Goal: Communication & Community: Participate in discussion

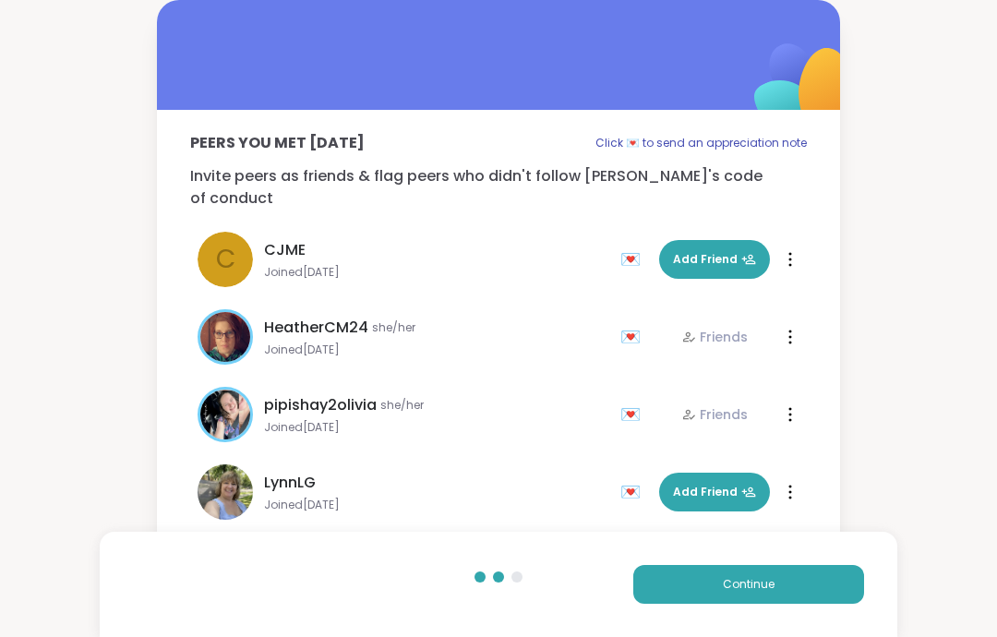
click at [796, 596] on button "Continue" at bounding box center [748, 584] width 231 height 39
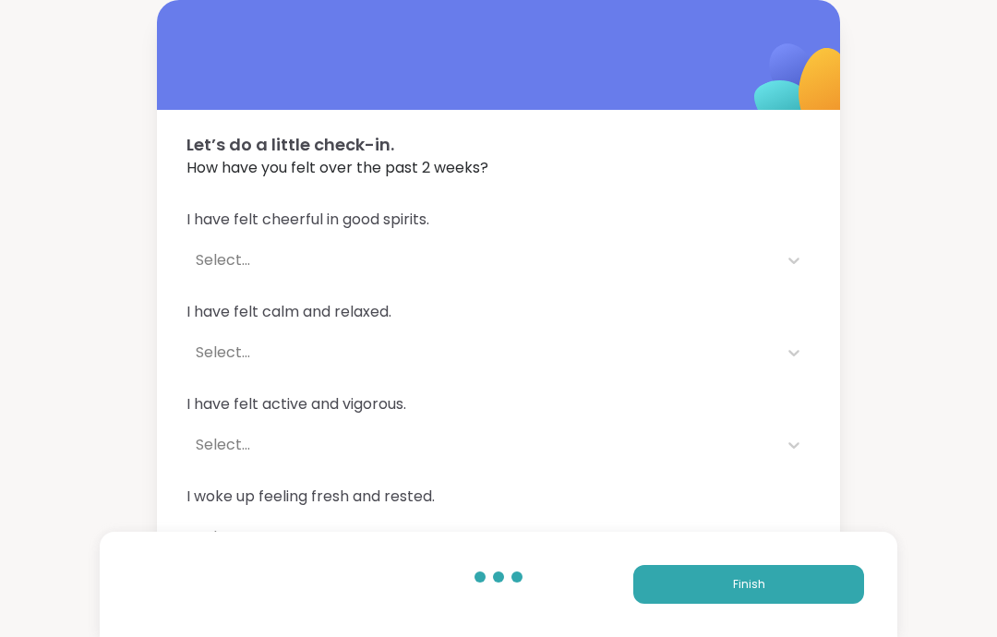
click at [813, 586] on button "Finish" at bounding box center [748, 584] width 231 height 39
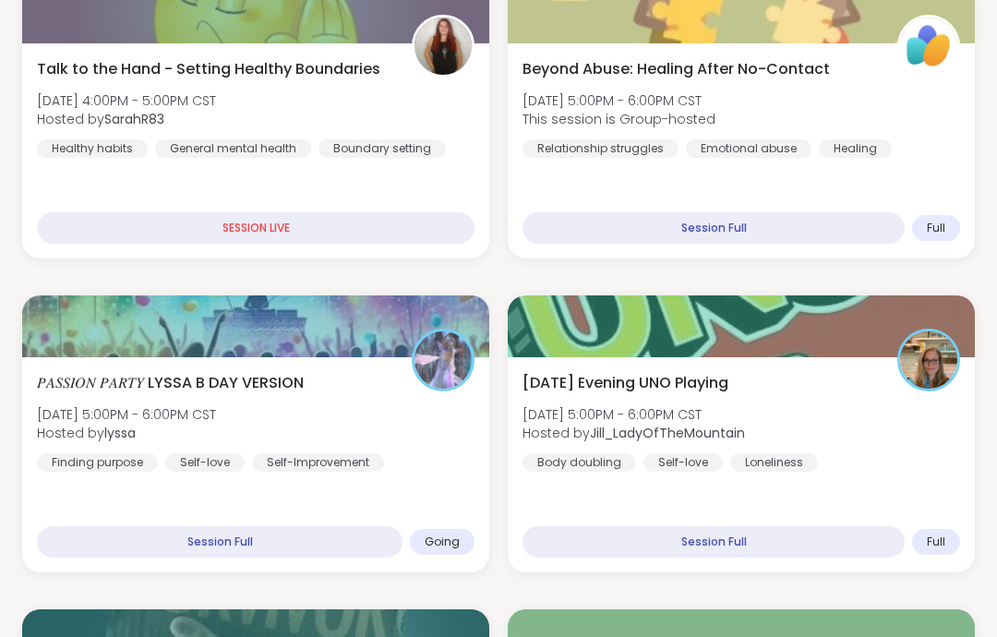
scroll to position [668, 0]
click at [385, 382] on div "𝑃𝐴𝑆𝑆𝐼𝑂𝑁 𝑃𝐴𝑅𝑇𝑌 LYSSA B DAY VERSION [DATE] 5:00PM - 6:00PM CST Hosted by lyssa Fi…" at bounding box center [256, 422] width 438 height 100
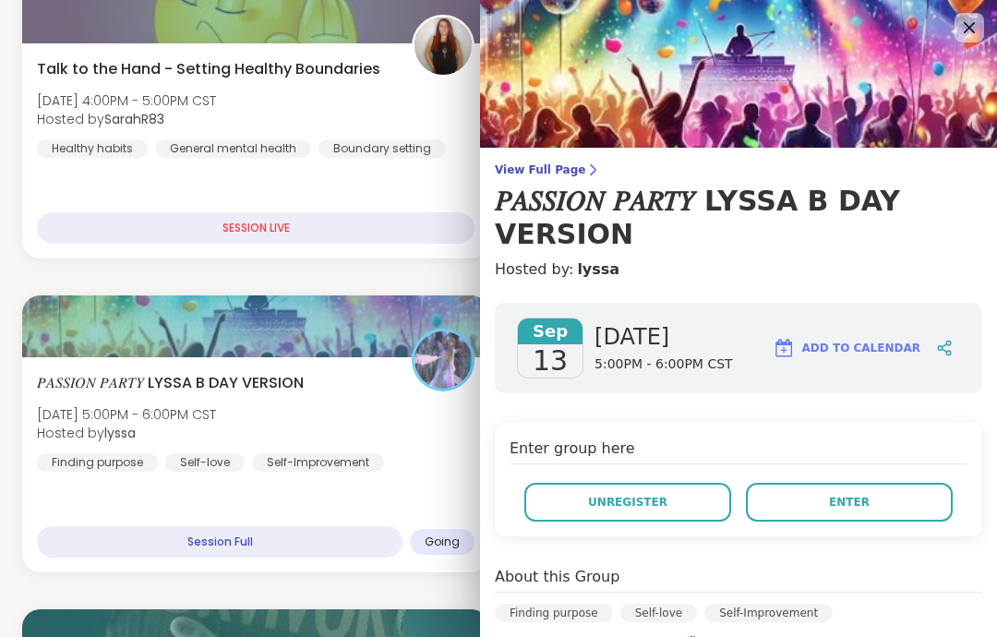
click at [865, 497] on span "Enter" at bounding box center [849, 502] width 41 height 17
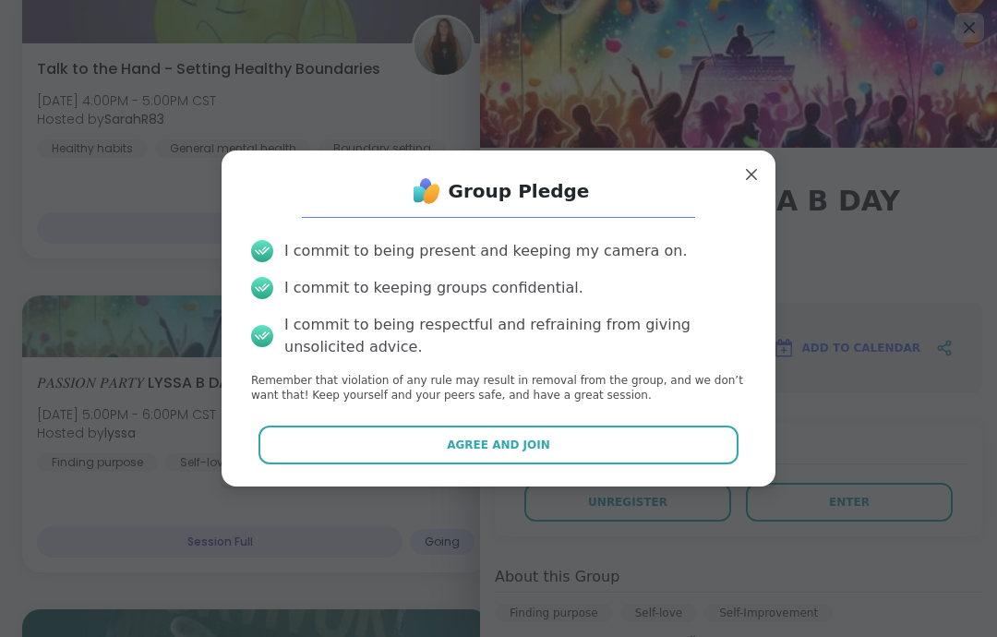
click at [718, 464] on button "Agree and Join" at bounding box center [499, 445] width 481 height 39
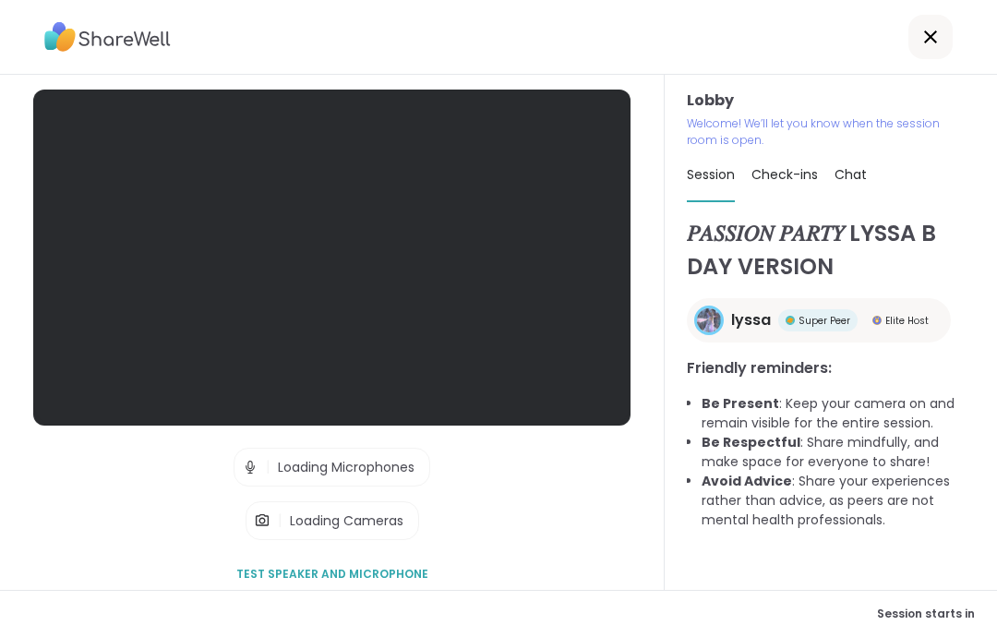
scroll to position [74, 0]
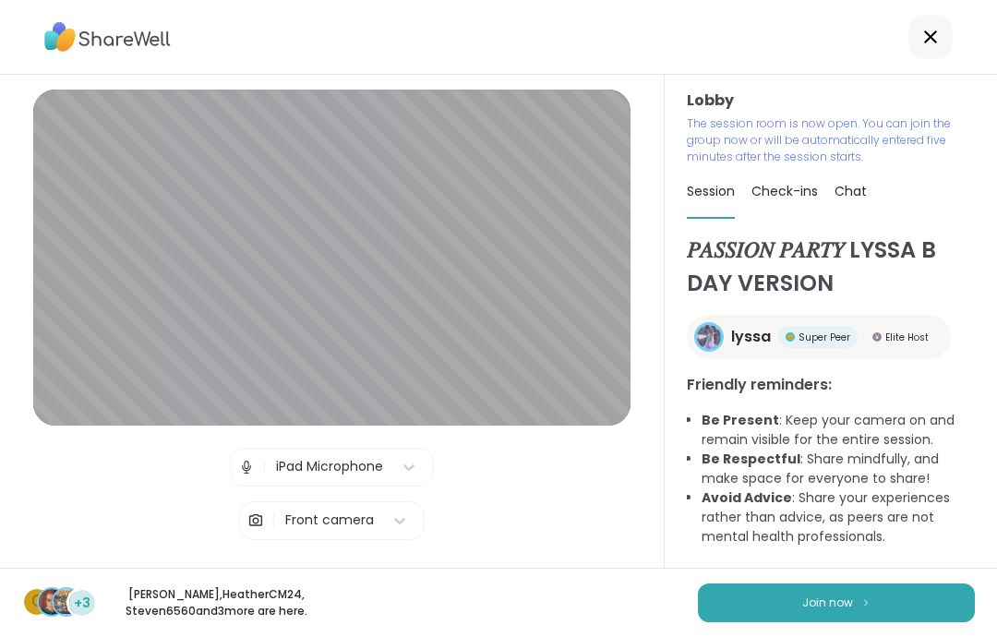
click at [936, 615] on button "Join now" at bounding box center [836, 603] width 277 height 39
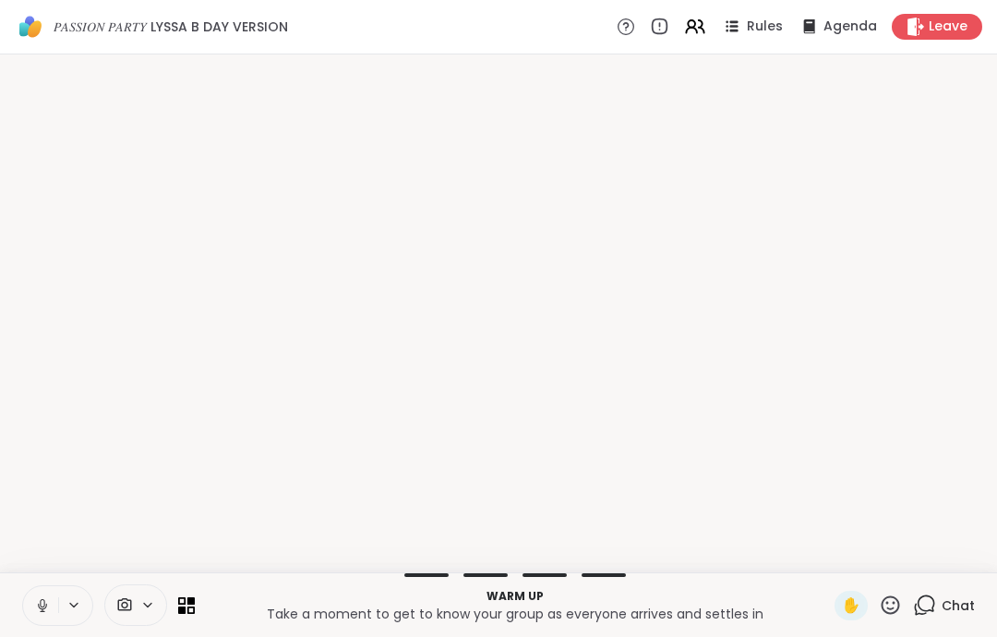
scroll to position [0, 0]
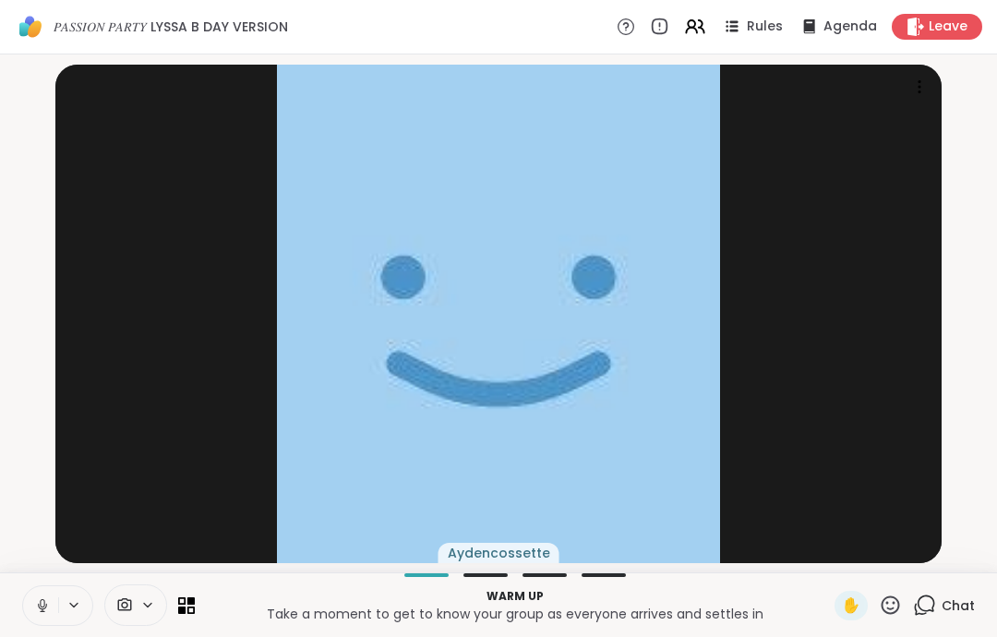
click at [38, 599] on icon at bounding box center [42, 605] width 17 height 17
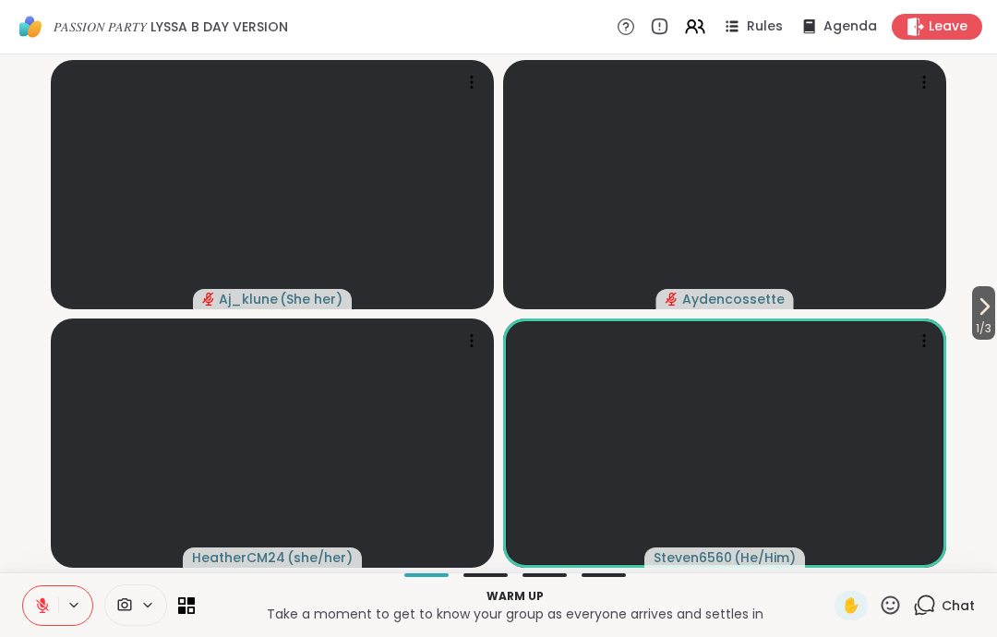
click at [893, 605] on icon at bounding box center [890, 605] width 23 height 23
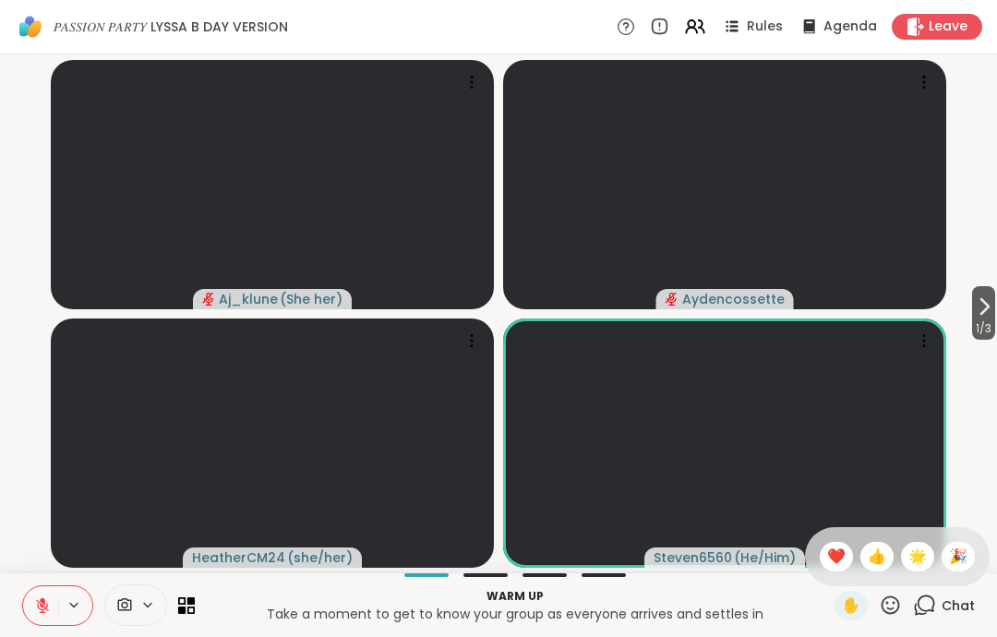
click at [836, 559] on span "❤️" at bounding box center [836, 557] width 18 height 22
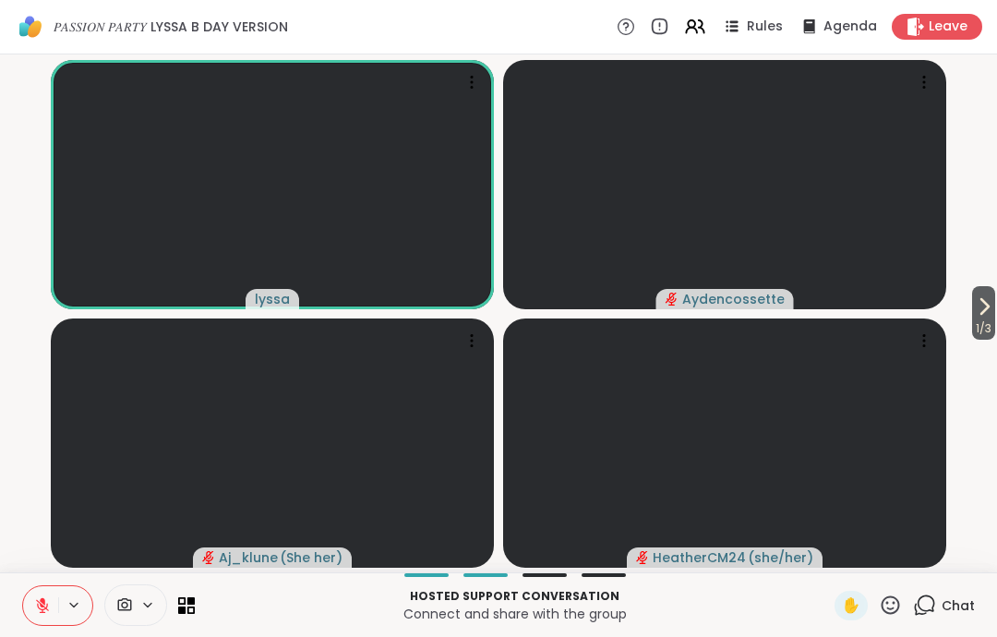
click at [46, 607] on icon at bounding box center [42, 605] width 13 height 13
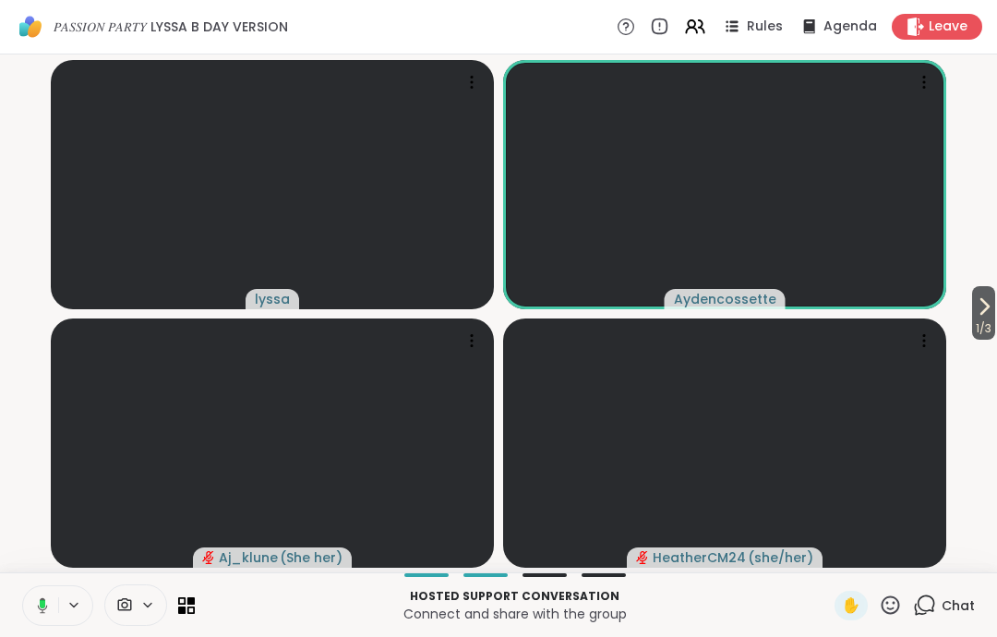
click at [33, 603] on icon at bounding box center [39, 605] width 17 height 17
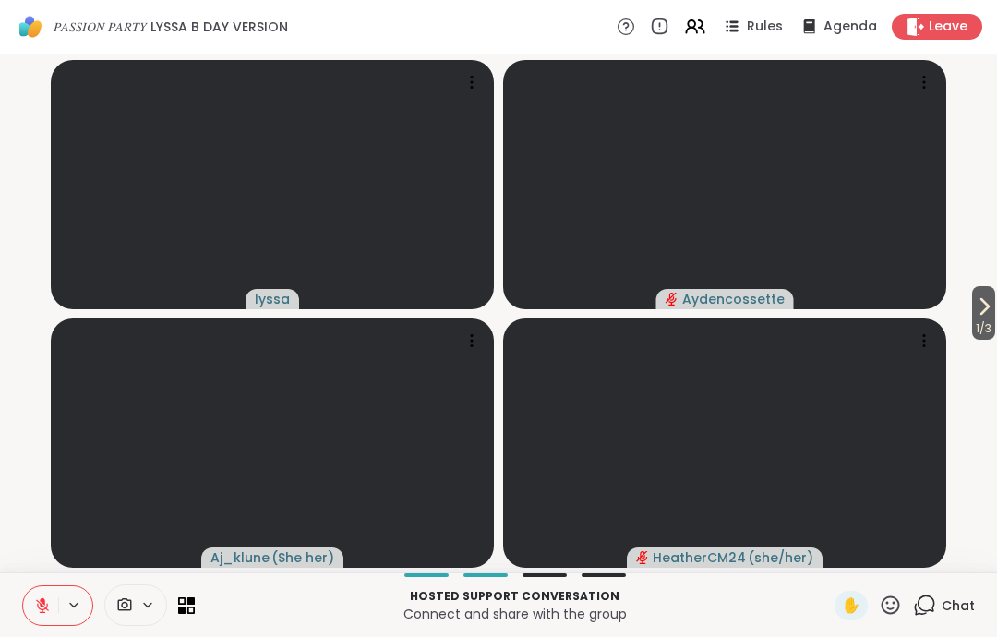
click at [891, 598] on icon at bounding box center [890, 605] width 23 height 23
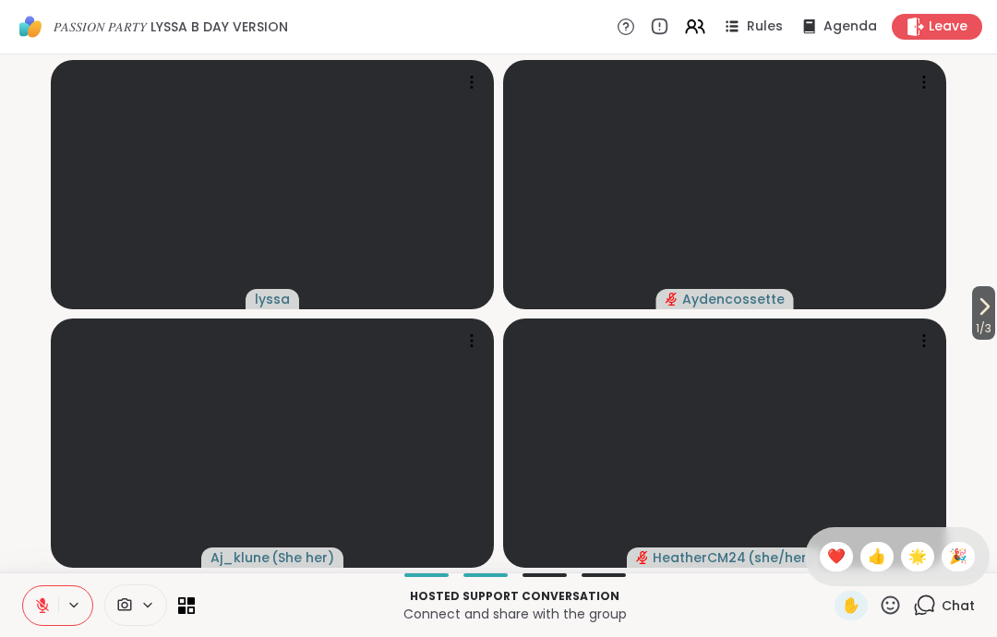
click at [840, 559] on span "❤️" at bounding box center [836, 557] width 18 height 22
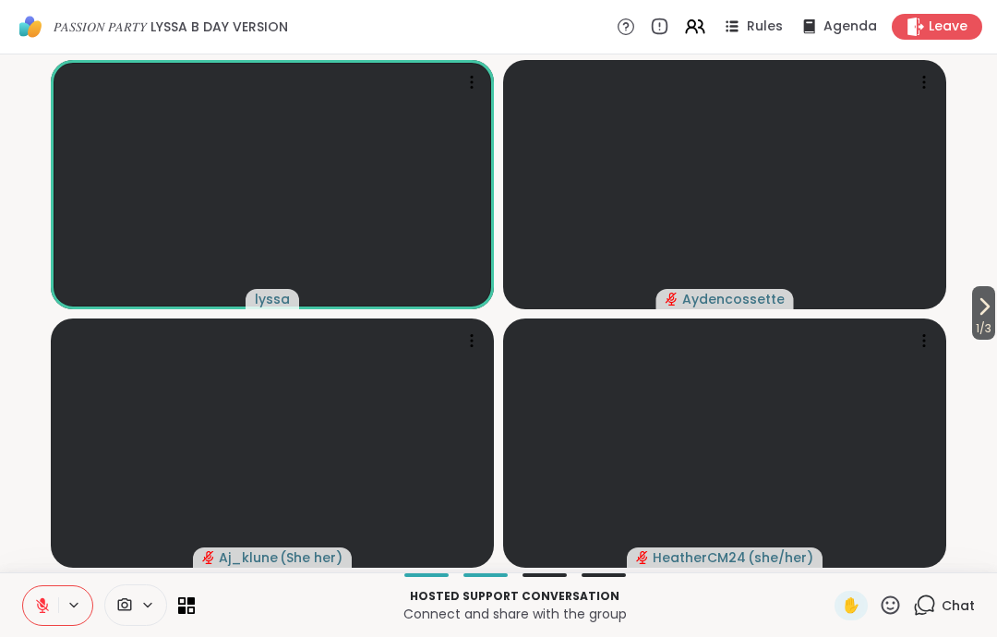
click at [896, 615] on icon at bounding box center [890, 605] width 23 height 23
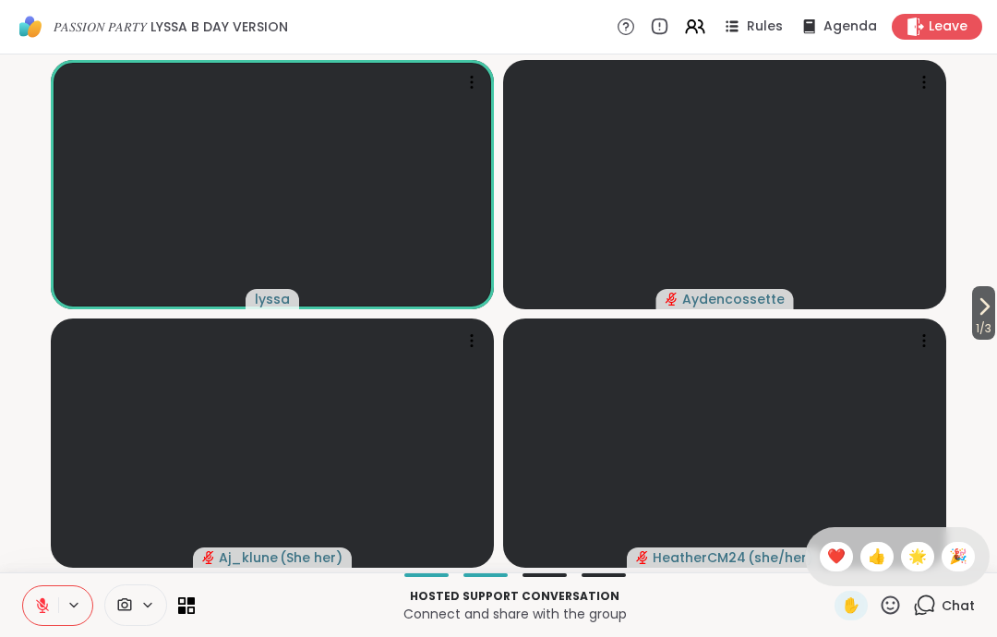
click at [839, 566] on span "❤️" at bounding box center [836, 557] width 18 height 22
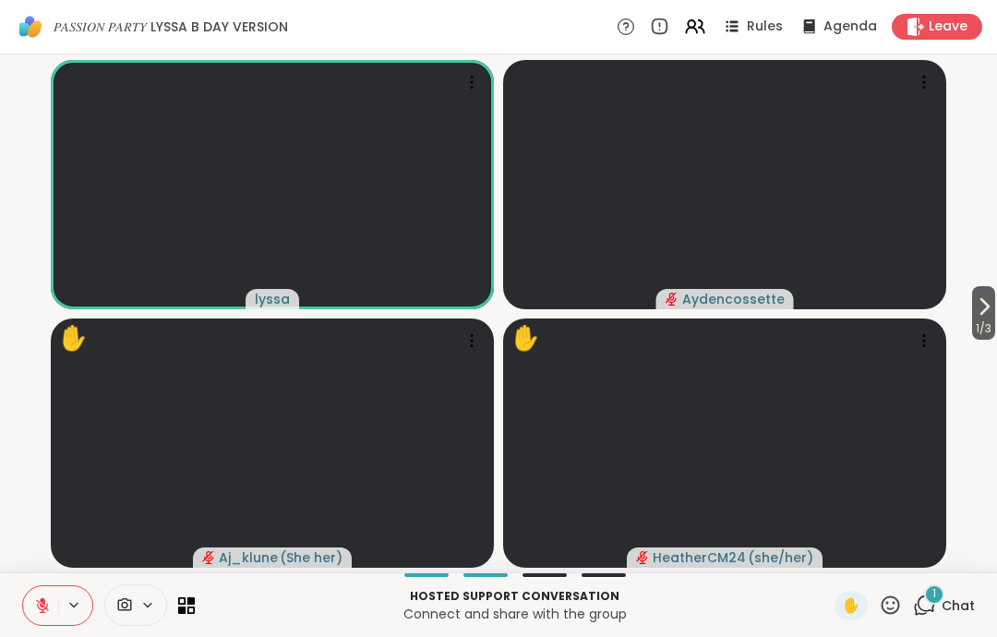
click at [47, 605] on icon at bounding box center [42, 605] width 13 height 13
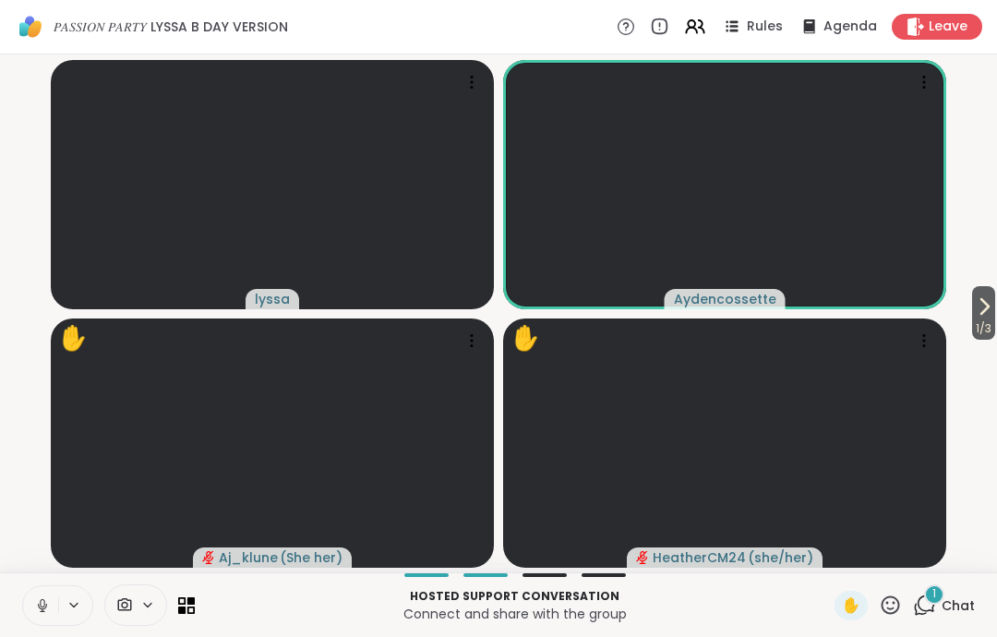
click at [38, 609] on icon at bounding box center [42, 605] width 17 height 17
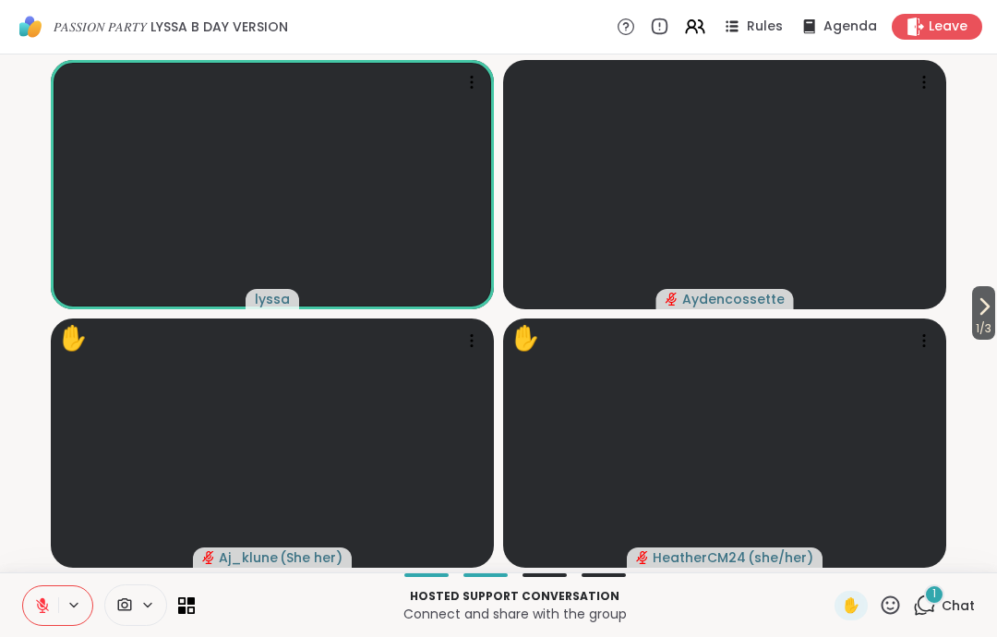
click at [897, 614] on icon at bounding box center [890, 605] width 23 height 23
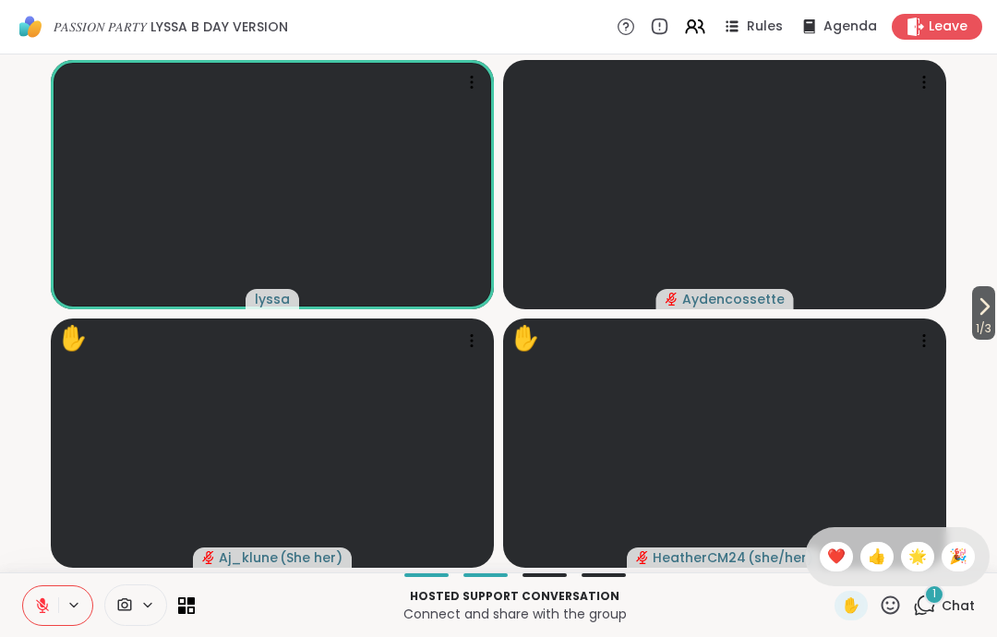
click at [916, 560] on span "🌟" at bounding box center [918, 557] width 18 height 22
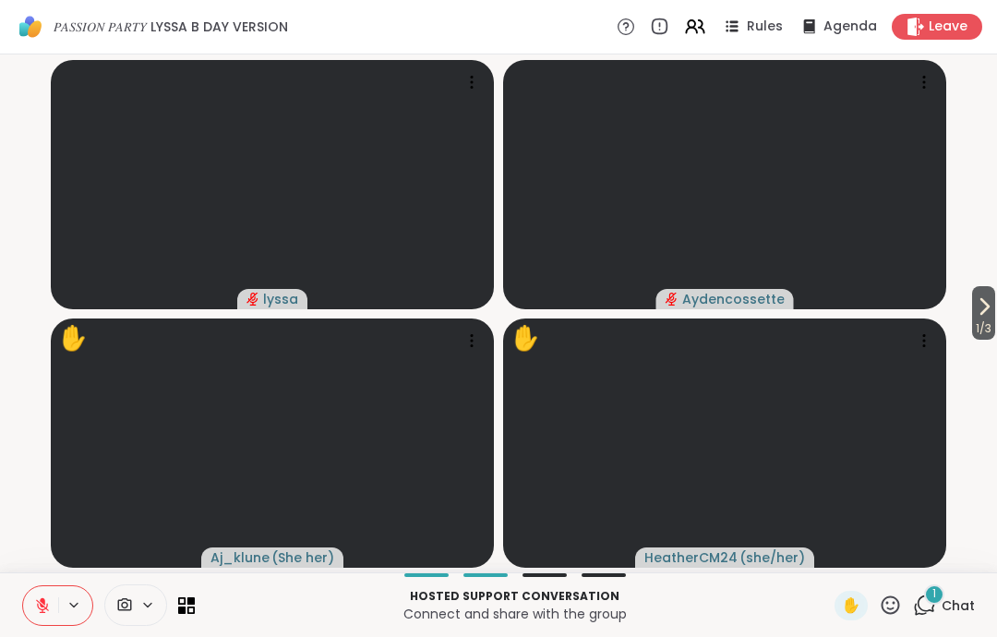
click at [892, 599] on icon at bounding box center [890, 605] width 23 height 23
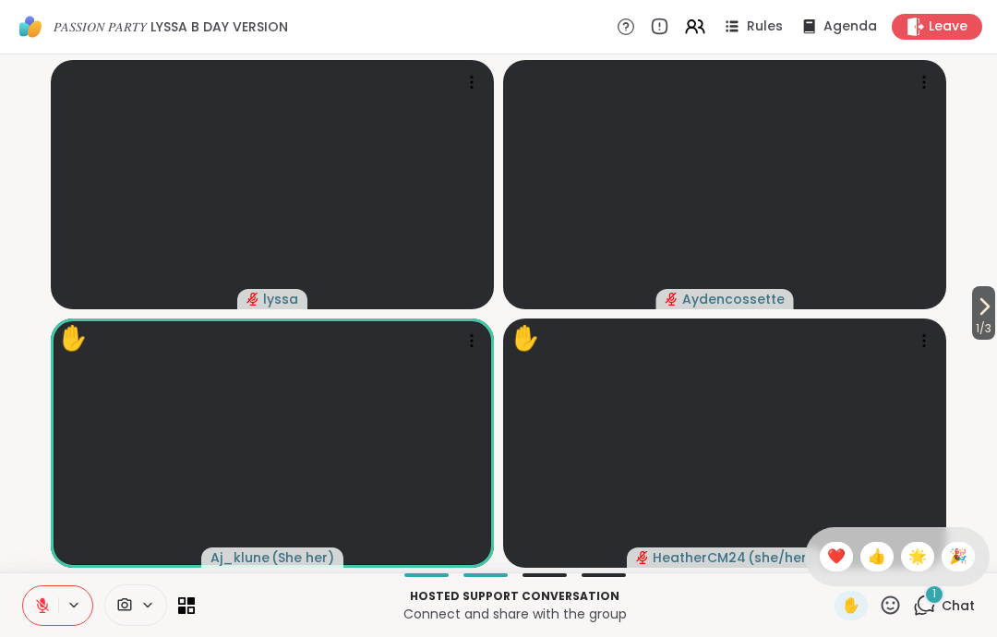
click at [915, 559] on span "🌟" at bounding box center [918, 557] width 18 height 22
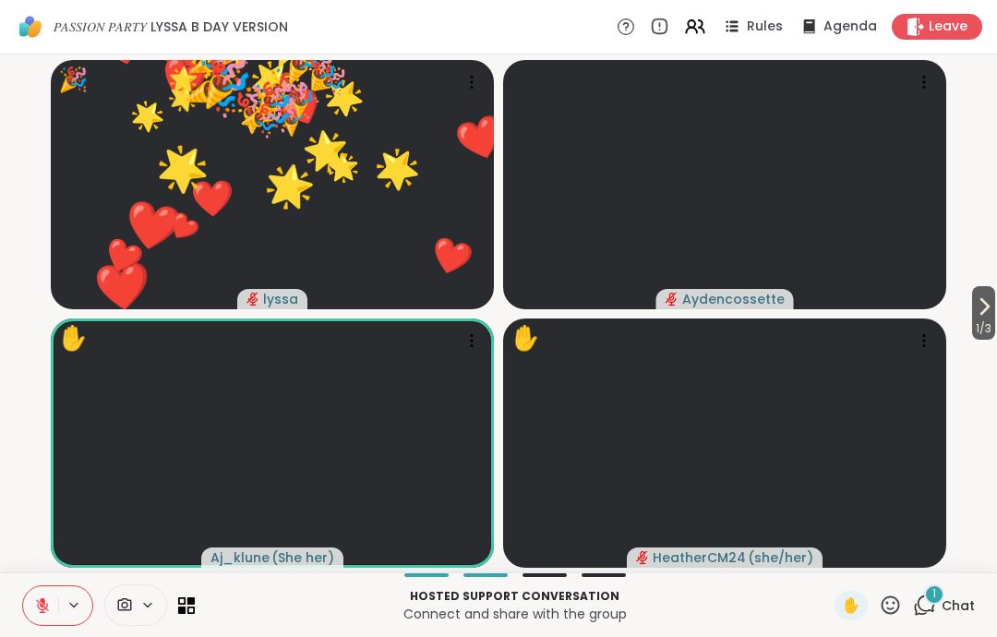
click at [901, 614] on icon at bounding box center [890, 605] width 23 height 23
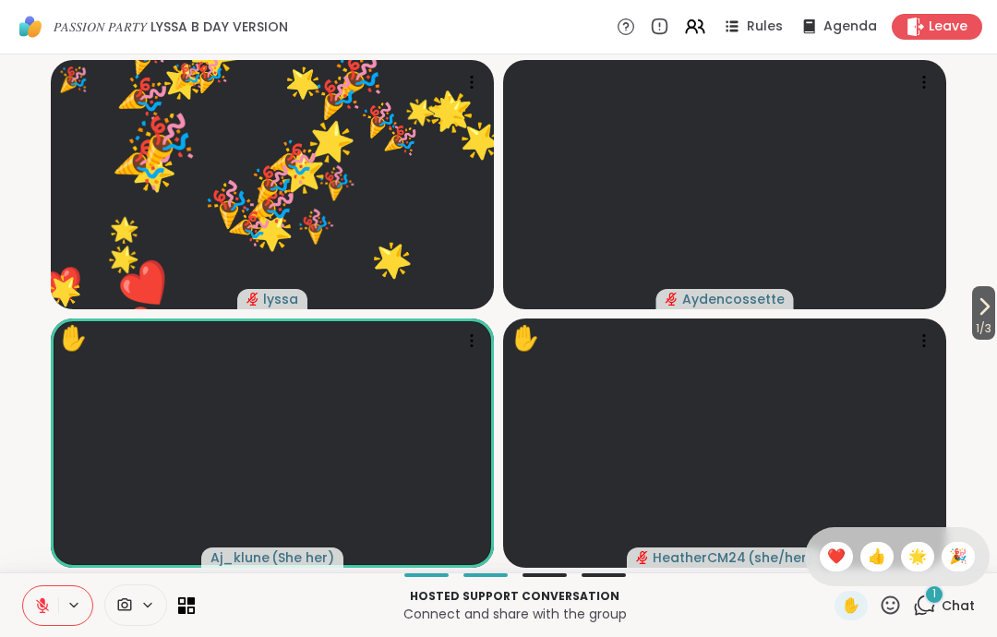
click at [833, 561] on span "❤️" at bounding box center [836, 557] width 18 height 22
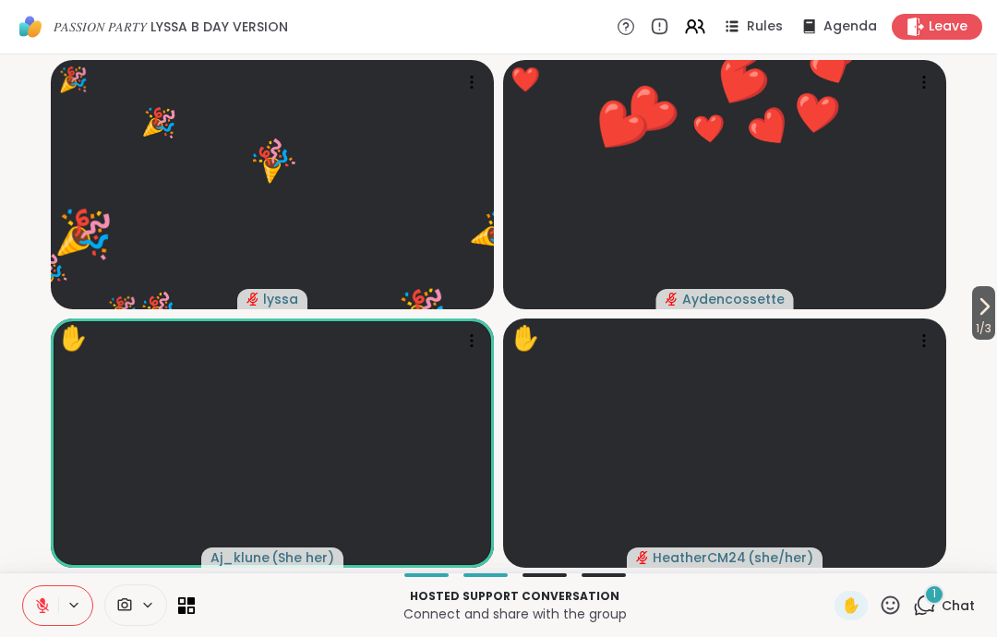
click at [893, 602] on icon at bounding box center [890, 605] width 23 height 23
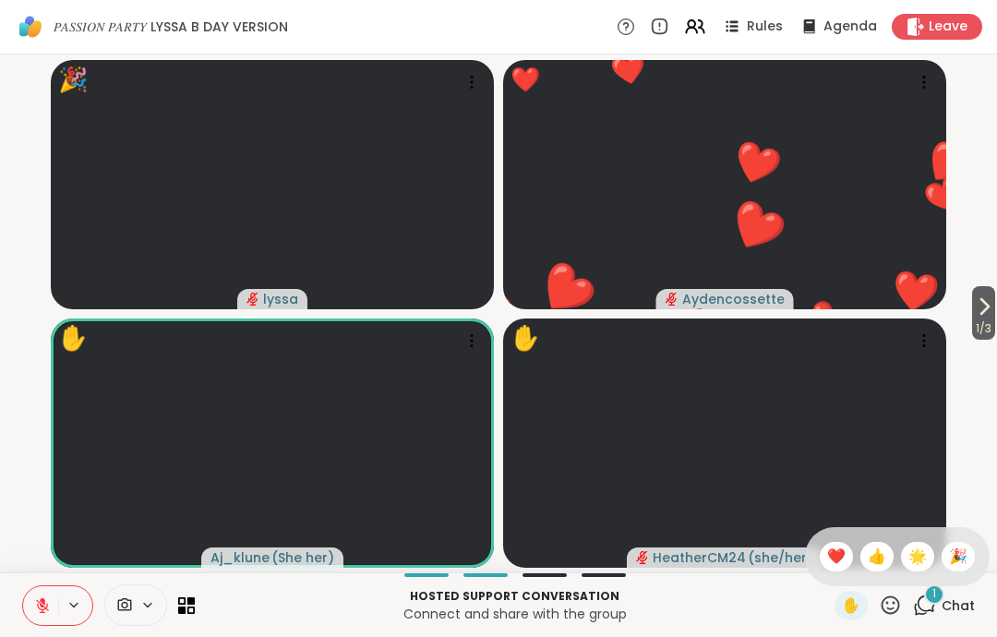
click at [958, 556] on span "🎉" at bounding box center [958, 557] width 18 height 22
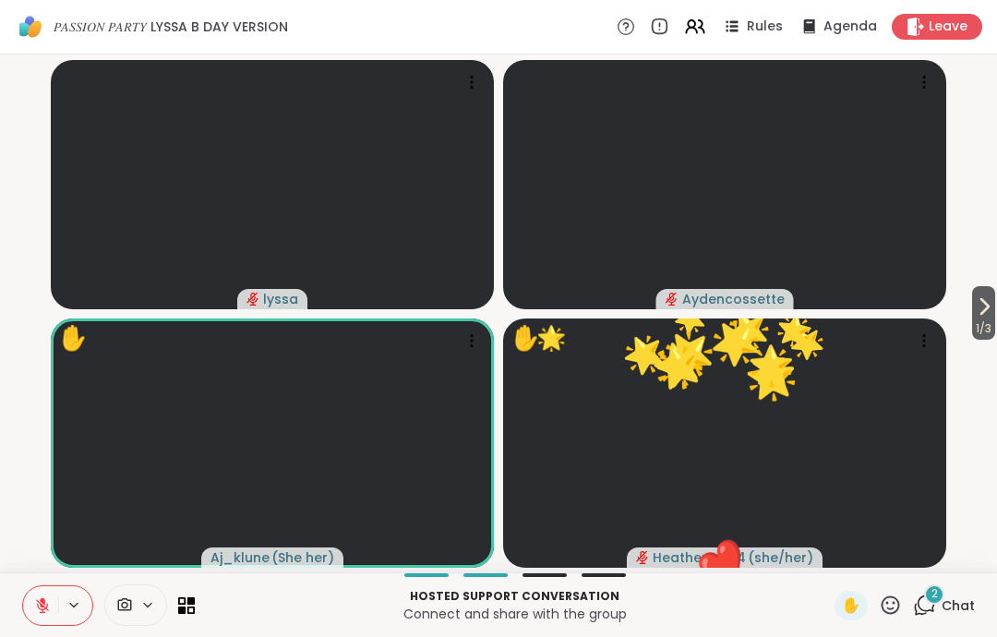
click at [888, 604] on icon at bounding box center [891, 605] width 18 height 18
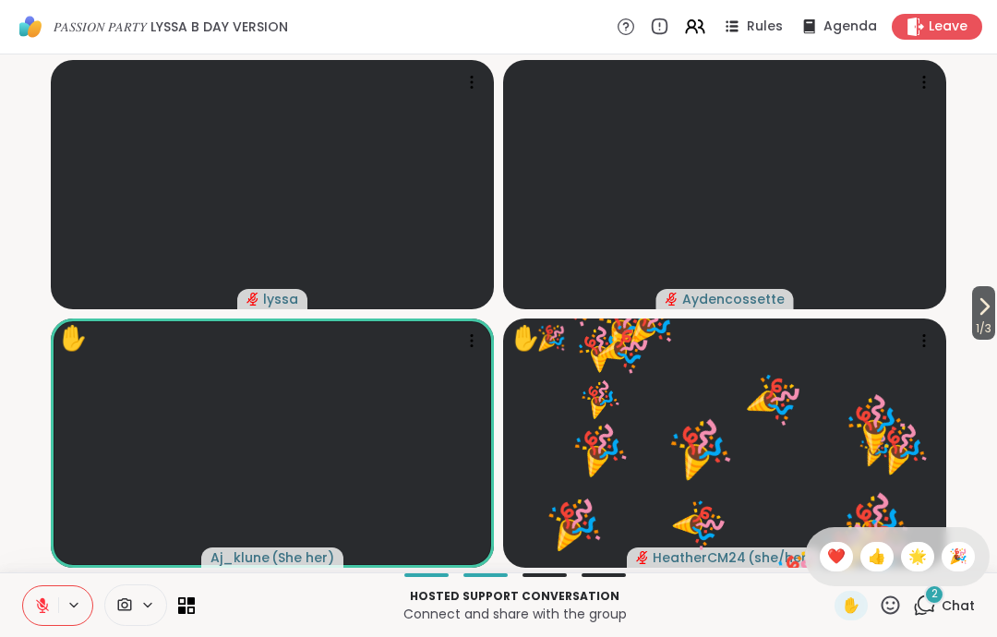
click at [838, 550] on span "❤️" at bounding box center [836, 557] width 18 height 22
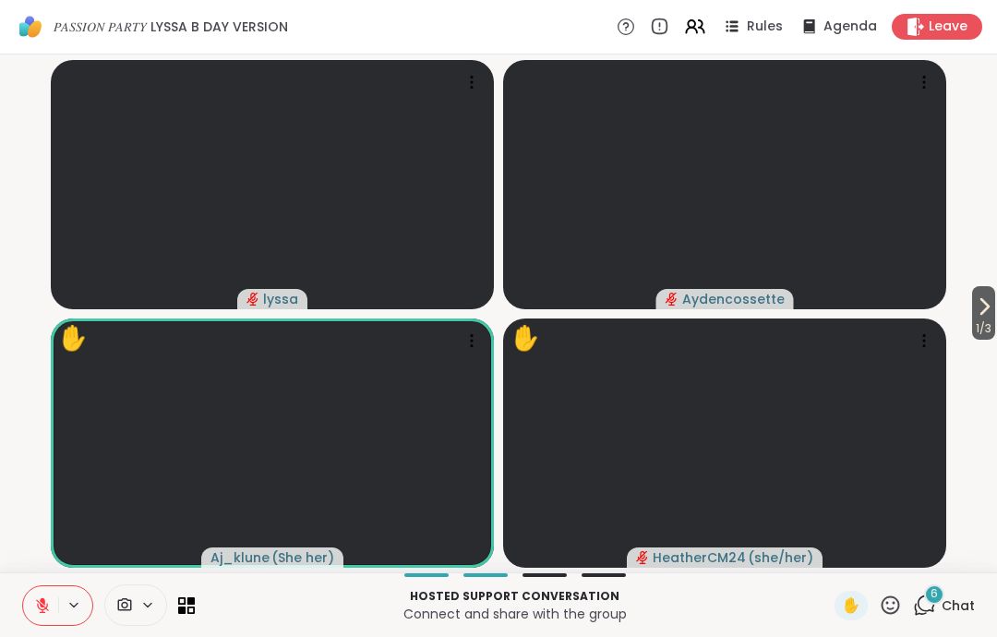
click at [972, 319] on span "1 / 3" at bounding box center [983, 329] width 23 height 22
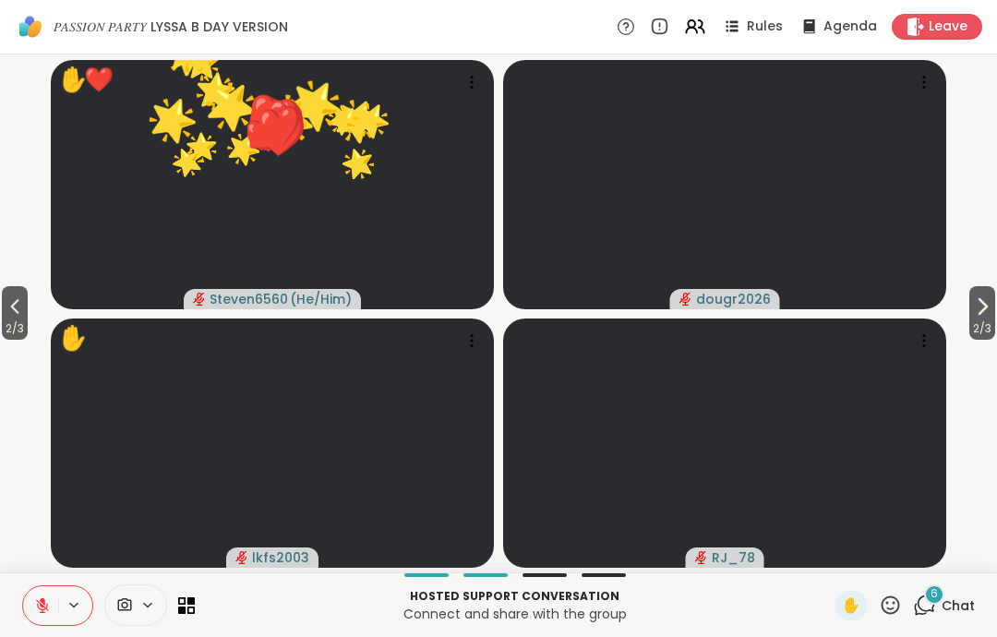
click at [984, 309] on icon at bounding box center [982, 307] width 22 height 22
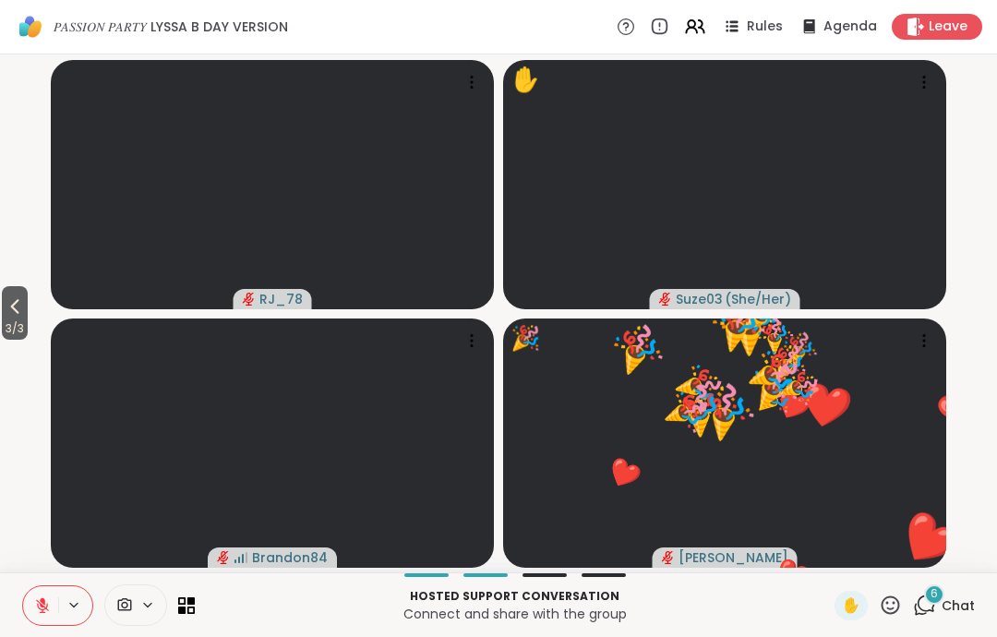
click at [28, 338] on span "3 / 3" at bounding box center [15, 329] width 26 height 22
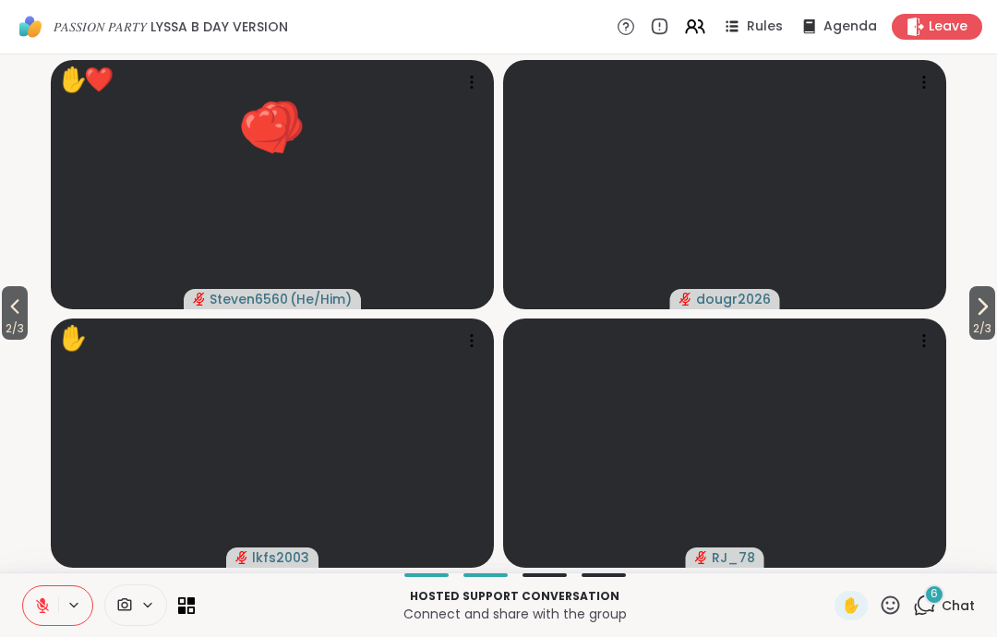
click at [27, 338] on span "2 / 3" at bounding box center [15, 329] width 26 height 22
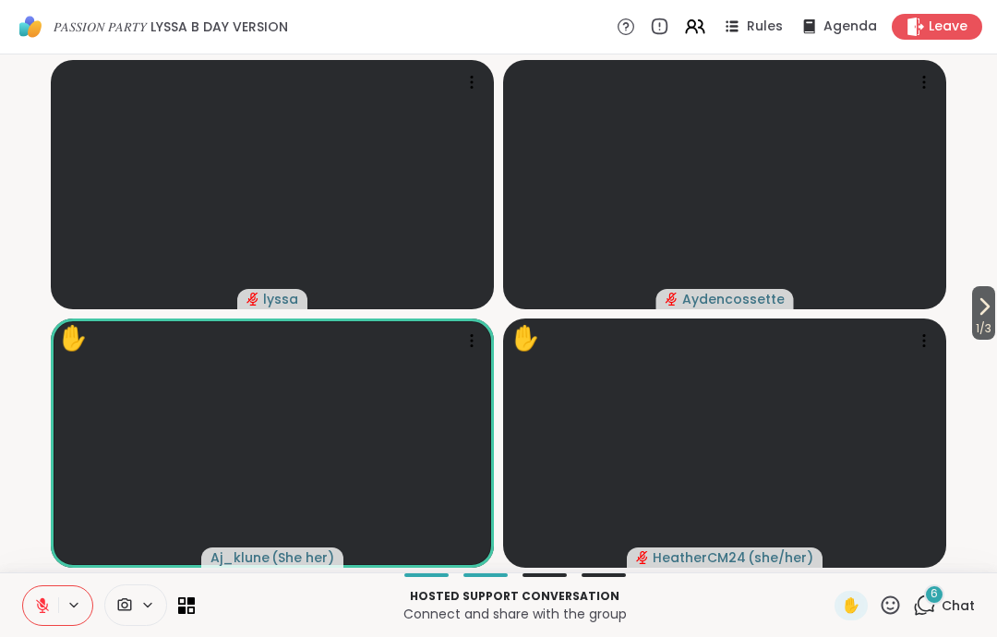
click at [19, 329] on video-player-container "1 / 3 [PERSON_NAME] ✋ Aj_klune ( She her ) ✋ HeatherCM24 ( she/her )" at bounding box center [498, 313] width 975 height 503
click at [879, 619] on div "✋" at bounding box center [868, 606] width 67 height 30
click at [887, 604] on icon at bounding box center [890, 605] width 23 height 23
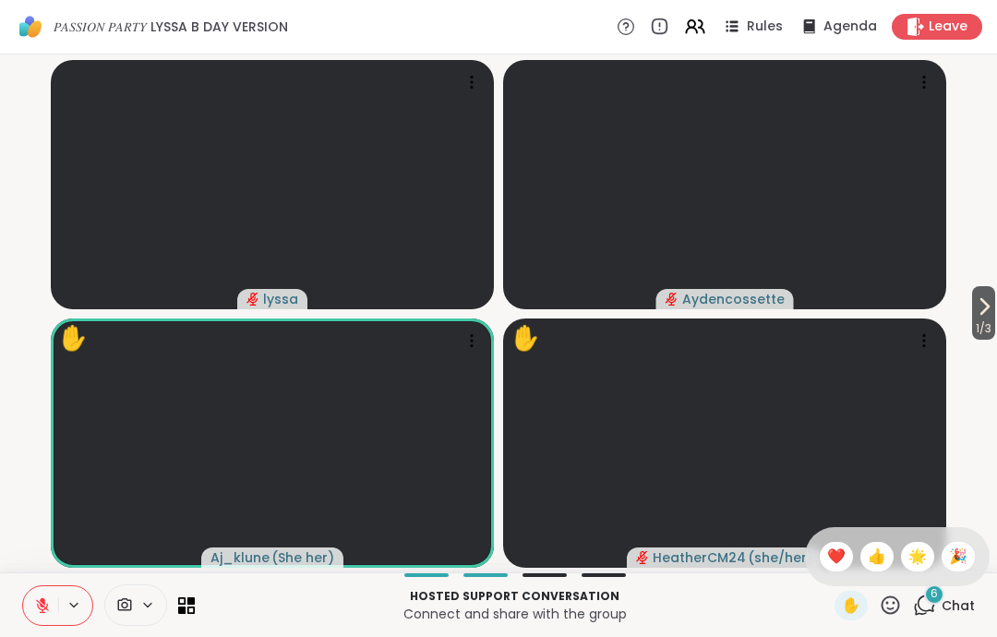
click at [914, 549] on span "🌟" at bounding box center [918, 557] width 18 height 22
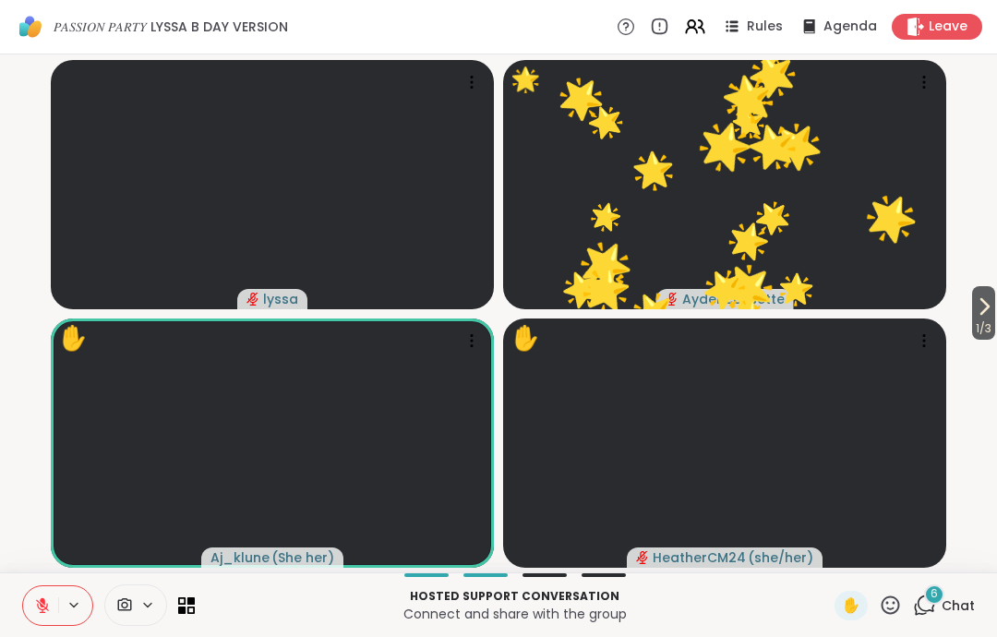
click at [888, 604] on icon at bounding box center [891, 605] width 18 height 18
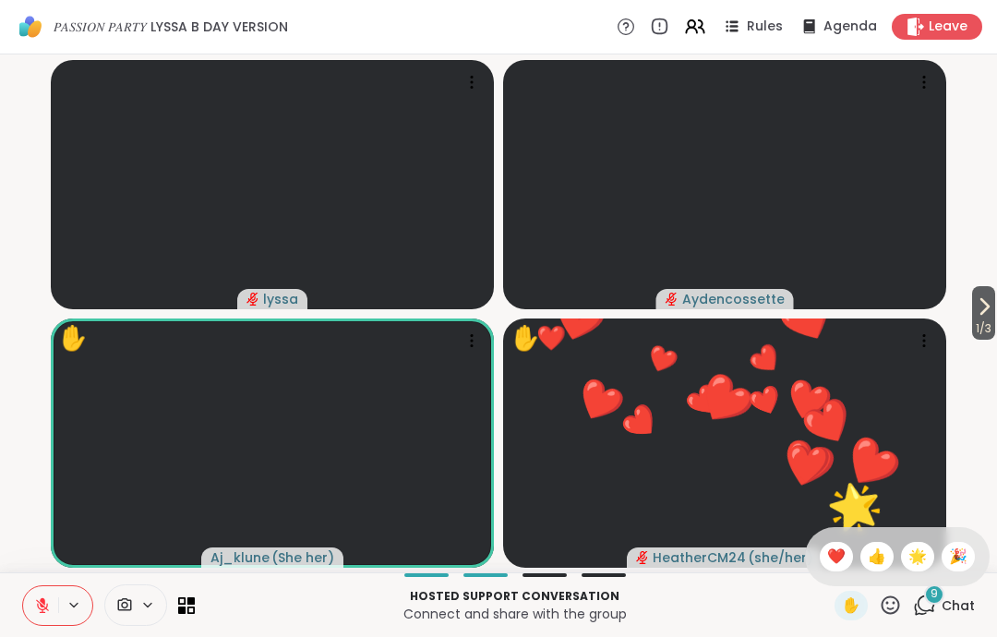
click at [963, 561] on span "🎉" at bounding box center [958, 557] width 18 height 22
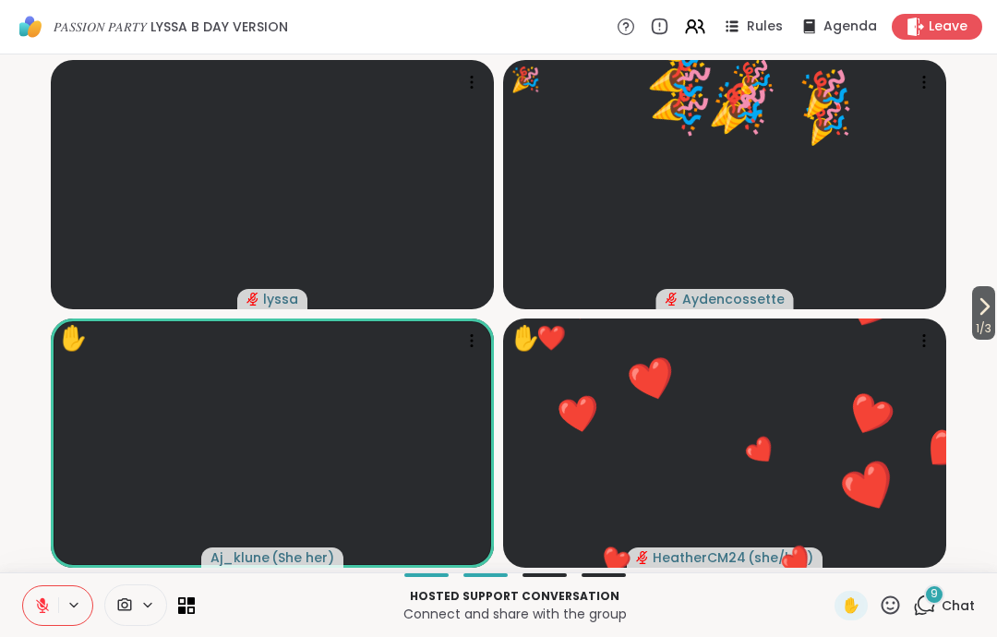
click at [895, 601] on icon at bounding box center [890, 605] width 23 height 23
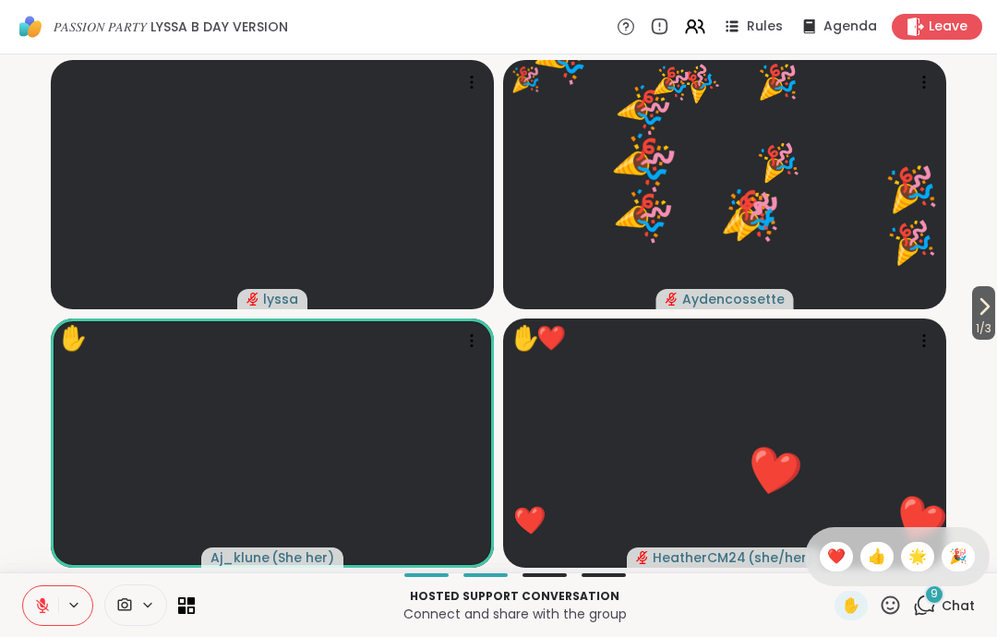
click at [917, 558] on span "🌟" at bounding box center [918, 557] width 18 height 22
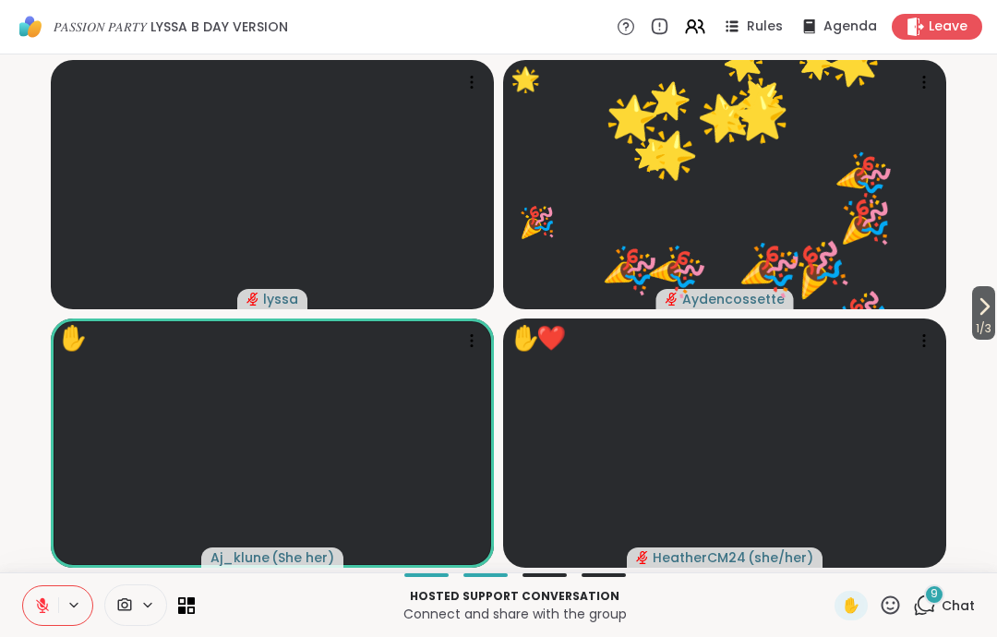
click at [882, 598] on icon at bounding box center [890, 605] width 23 height 23
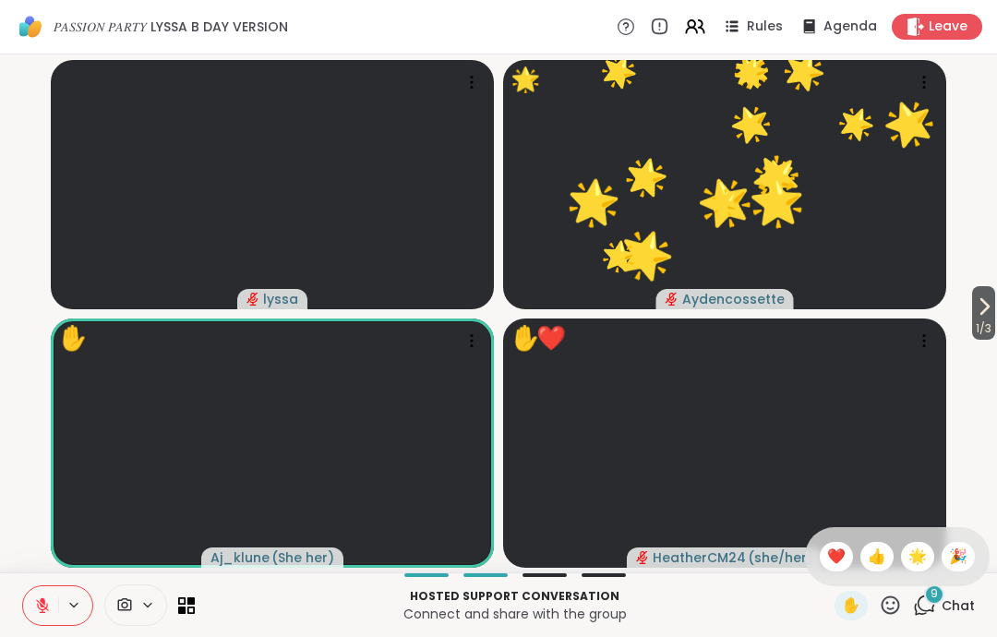
click at [841, 563] on span "❤️" at bounding box center [836, 557] width 18 height 22
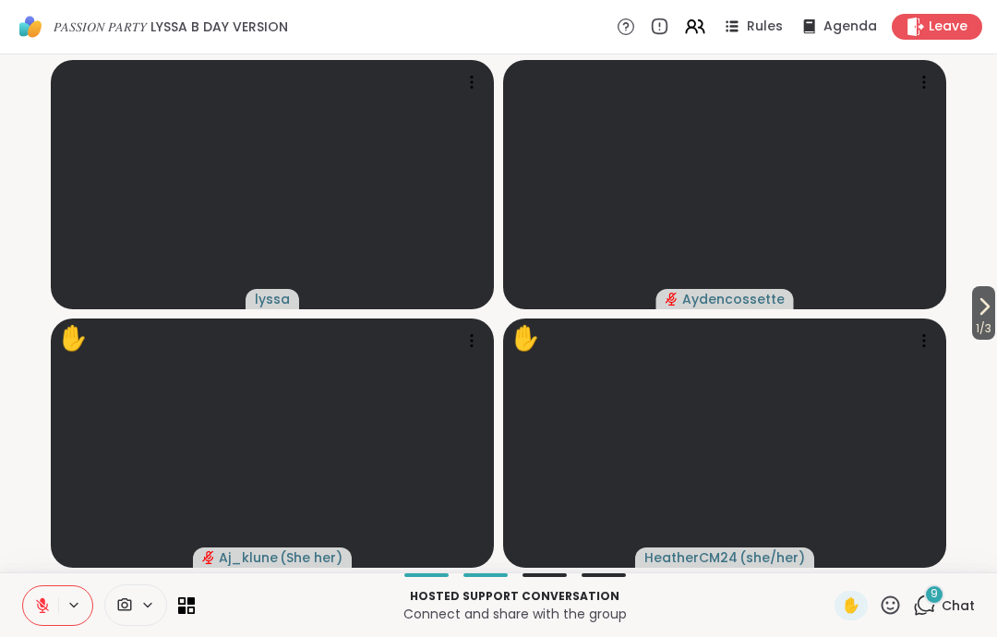
click at [38, 607] on icon at bounding box center [42, 605] width 13 height 13
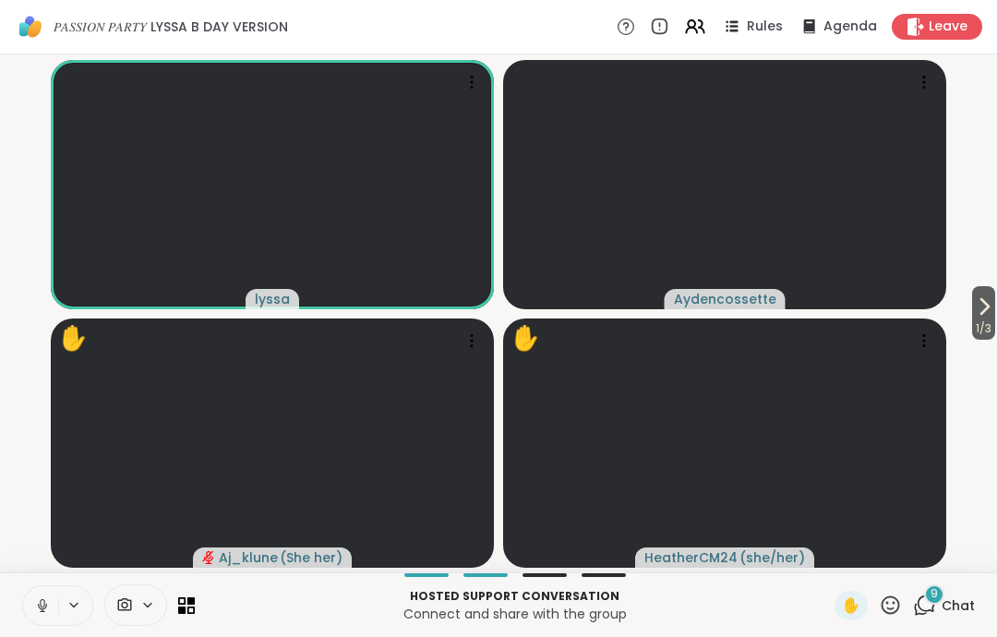
click at [42, 608] on icon at bounding box center [42, 605] width 17 height 17
click at [43, 612] on icon at bounding box center [42, 605] width 13 height 13
click at [25, 622] on button at bounding box center [40, 605] width 35 height 39
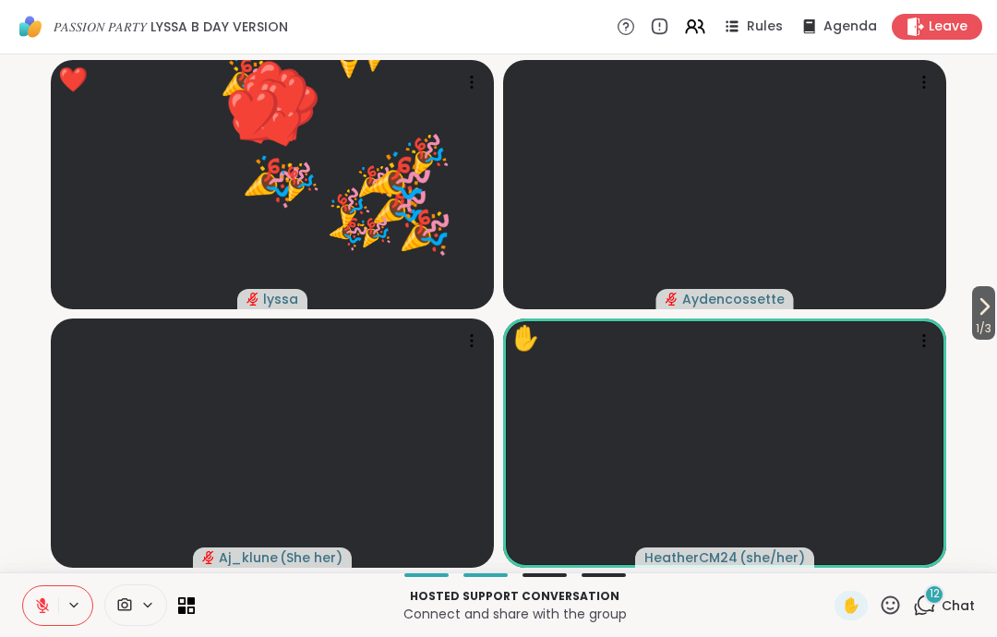
click at [901, 602] on icon at bounding box center [890, 605] width 23 height 23
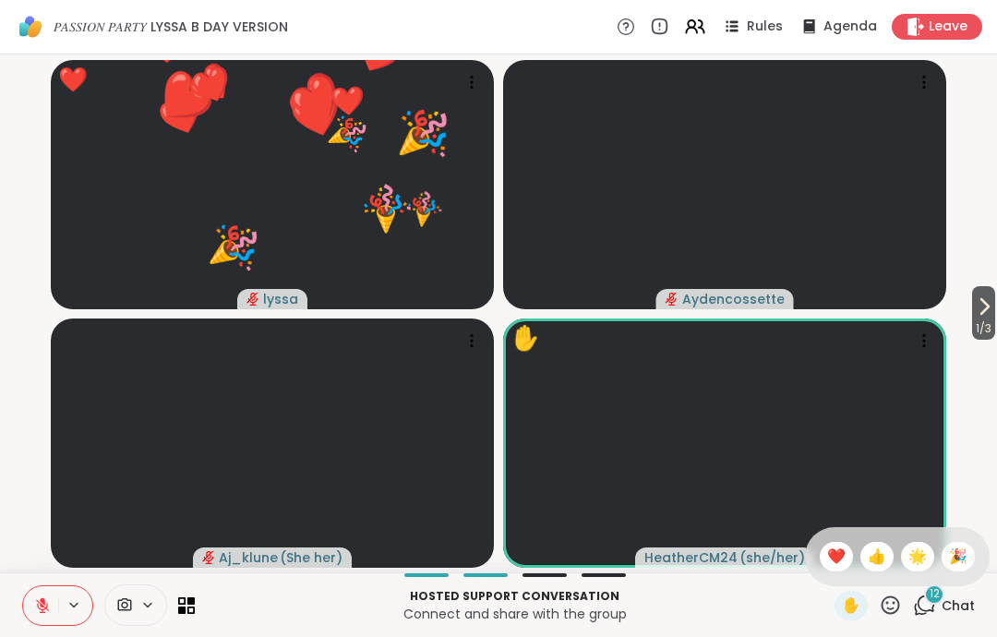
click at [836, 555] on span "❤️" at bounding box center [836, 557] width 18 height 22
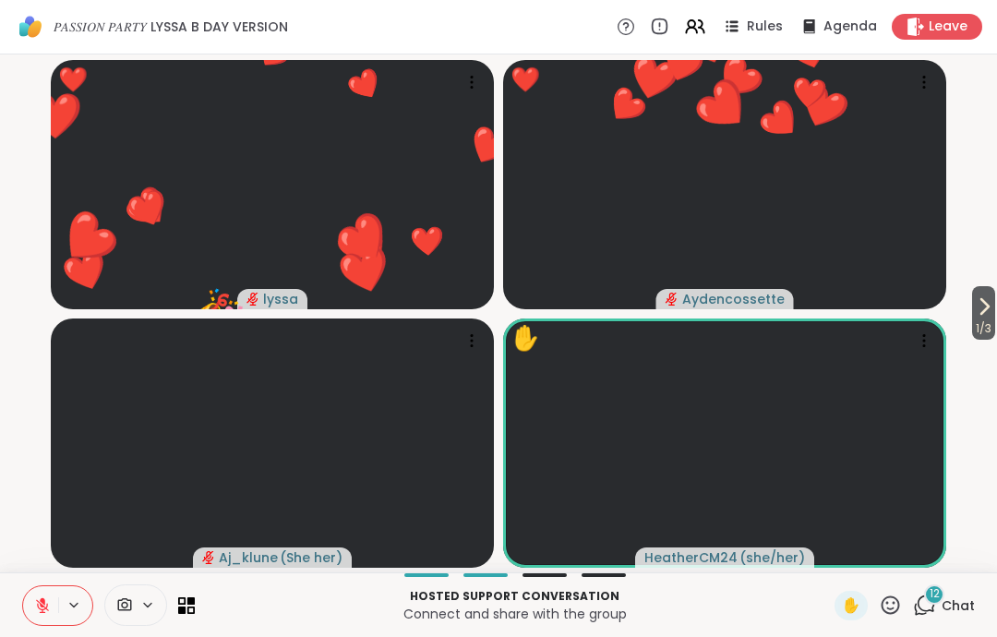
click at [894, 597] on icon at bounding box center [891, 605] width 18 height 18
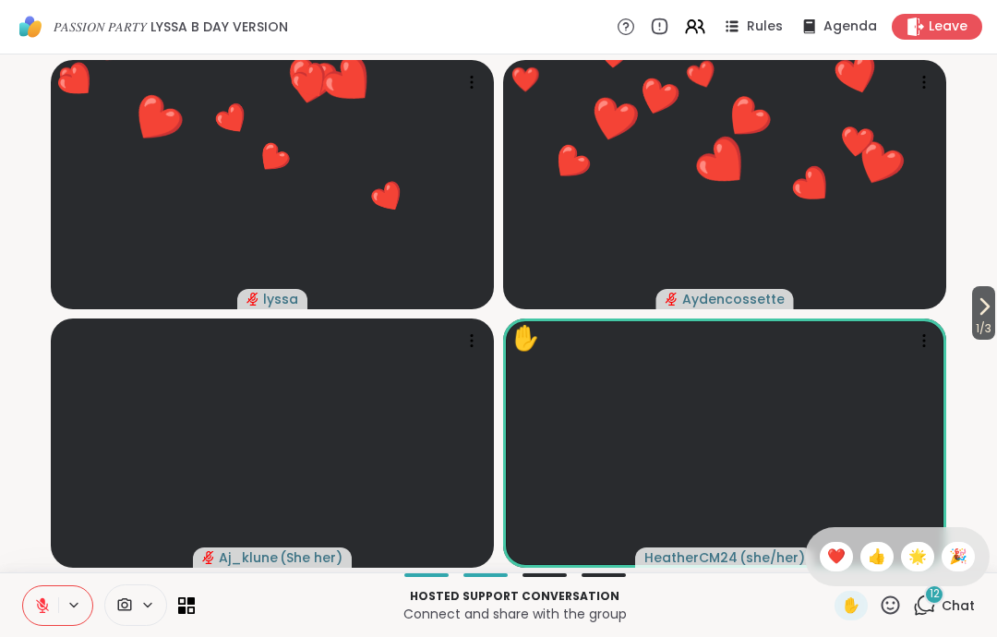
click at [909, 549] on span "🌟" at bounding box center [918, 557] width 18 height 22
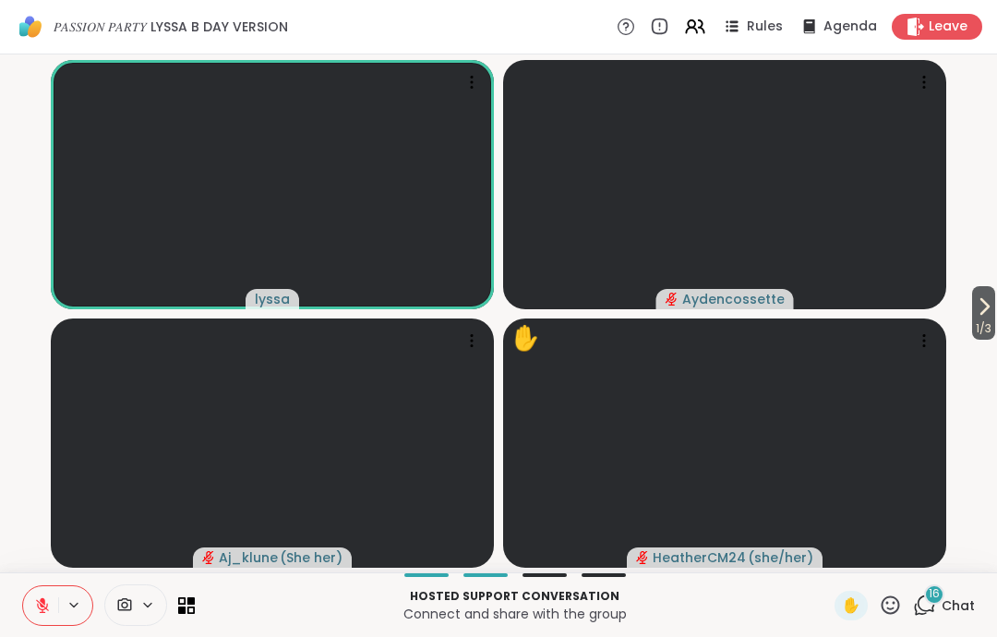
click at [890, 616] on icon at bounding box center [890, 605] width 23 height 23
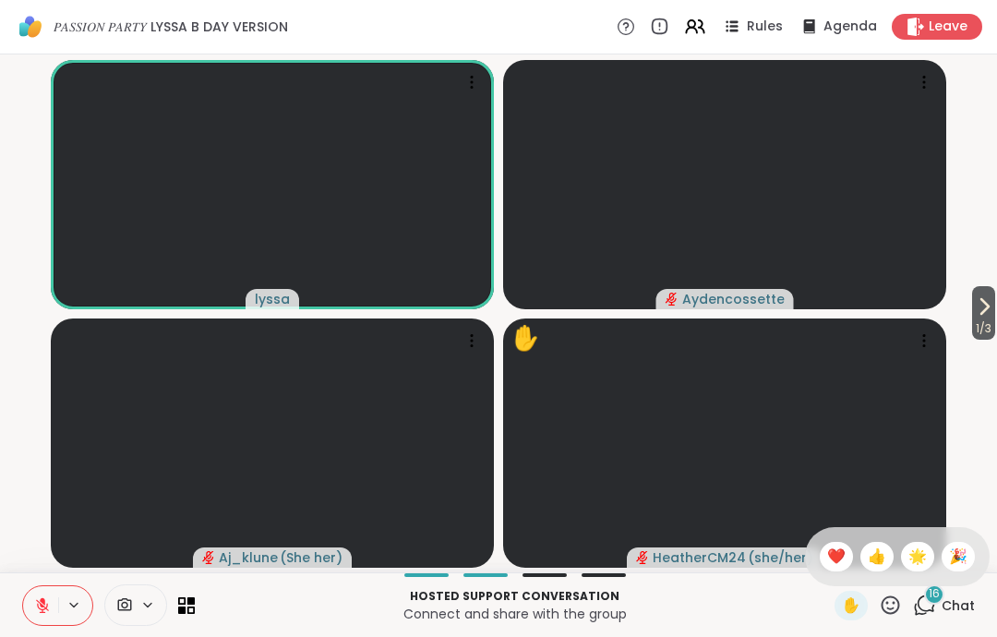
click at [880, 554] on span "👍" at bounding box center [877, 557] width 18 height 22
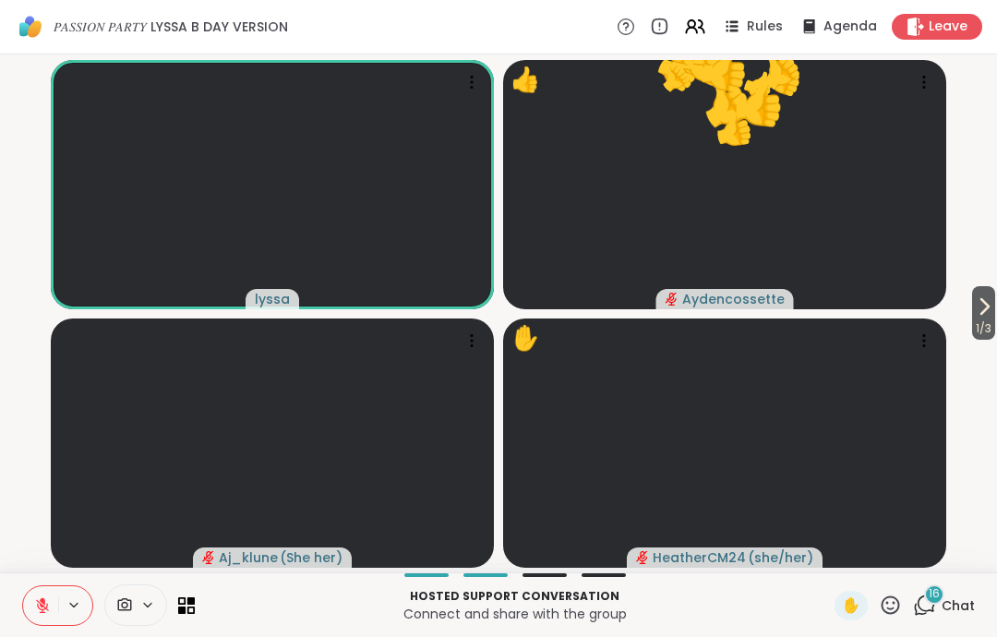
click at [892, 604] on icon at bounding box center [890, 605] width 23 height 23
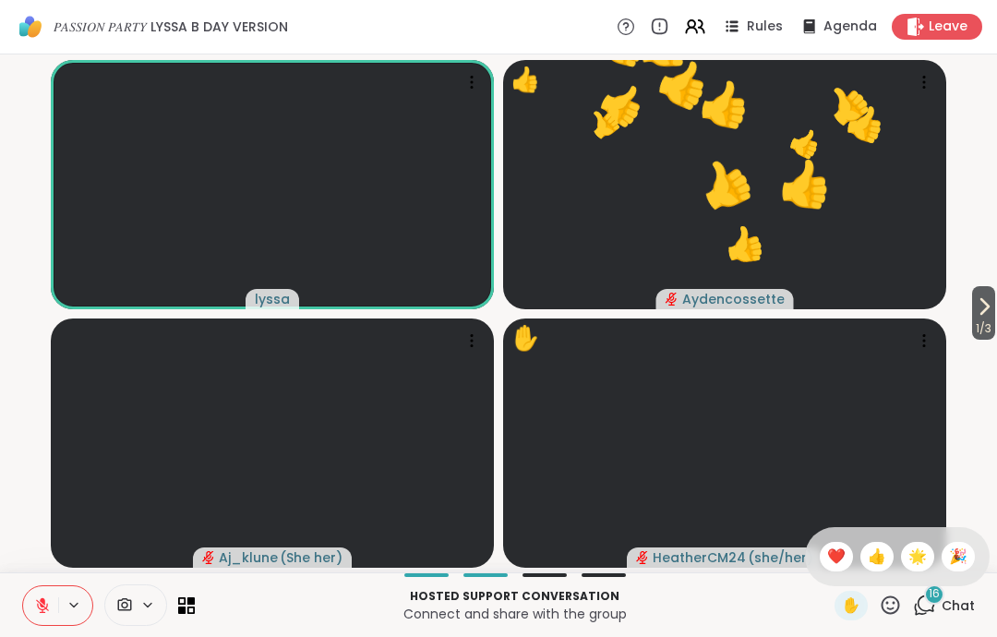
click at [921, 549] on span "🌟" at bounding box center [918, 557] width 18 height 22
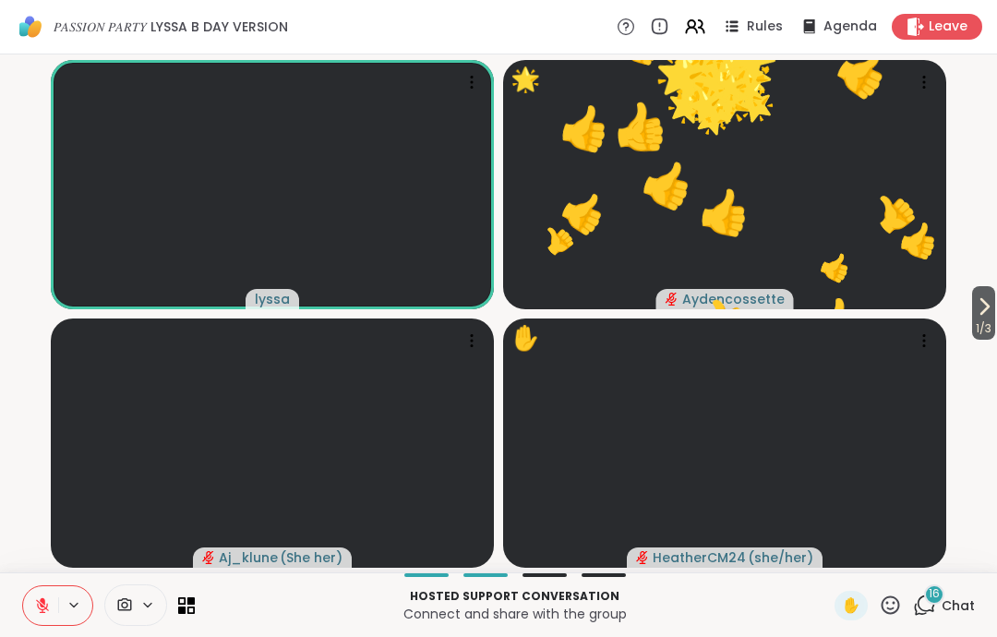
click at [889, 608] on icon at bounding box center [891, 605] width 18 height 18
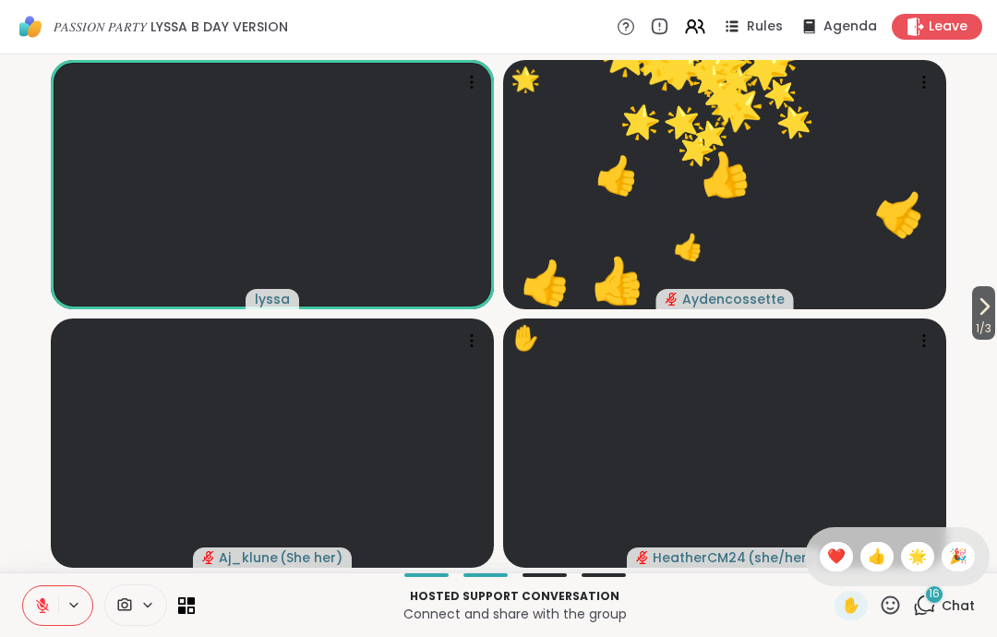
click at [836, 561] on span "❤️" at bounding box center [836, 557] width 18 height 22
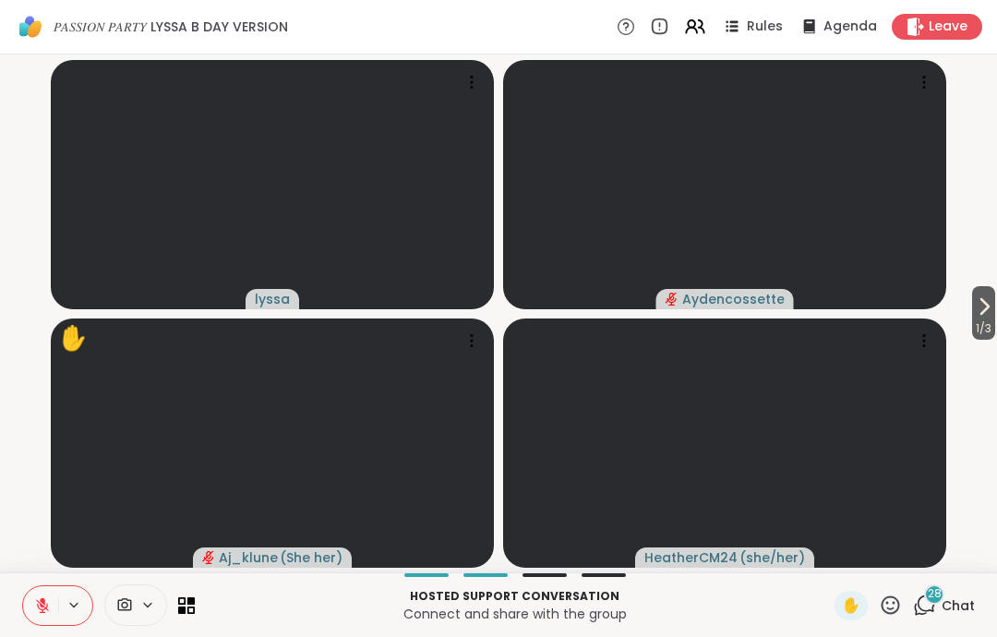
click at [947, 58] on div "1 / 3 [PERSON_NAME] ✋ Aj_klune ( She her ) HeatherCM24 ( she/her )" at bounding box center [498, 313] width 997 height 518
click at [947, 57] on div "1 / 3 [PERSON_NAME] ✋ Aj_klune ( She her ) HeatherCM24 ( she/her )" at bounding box center [498, 313] width 997 height 518
click at [933, 25] on span "Leave" at bounding box center [948, 27] width 39 height 18
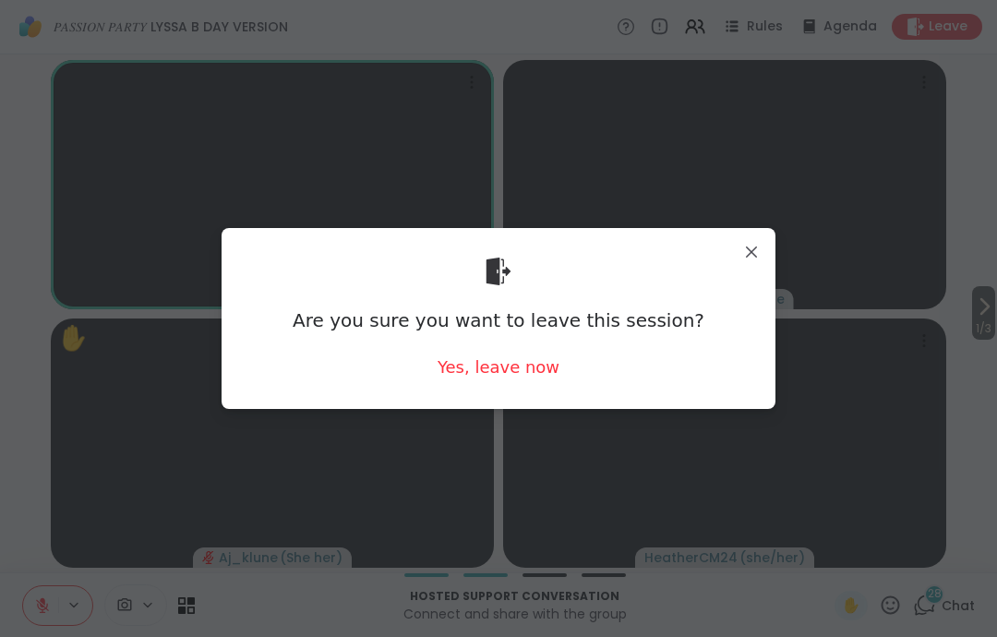
click at [541, 379] on div "Yes, leave now" at bounding box center [499, 367] width 122 height 23
